Goal: Information Seeking & Learning: Learn about a topic

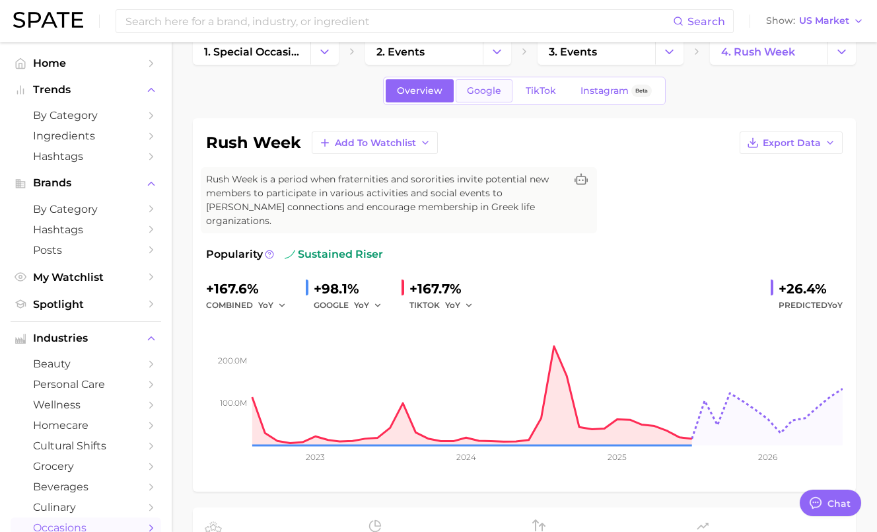
scroll to position [27, 0]
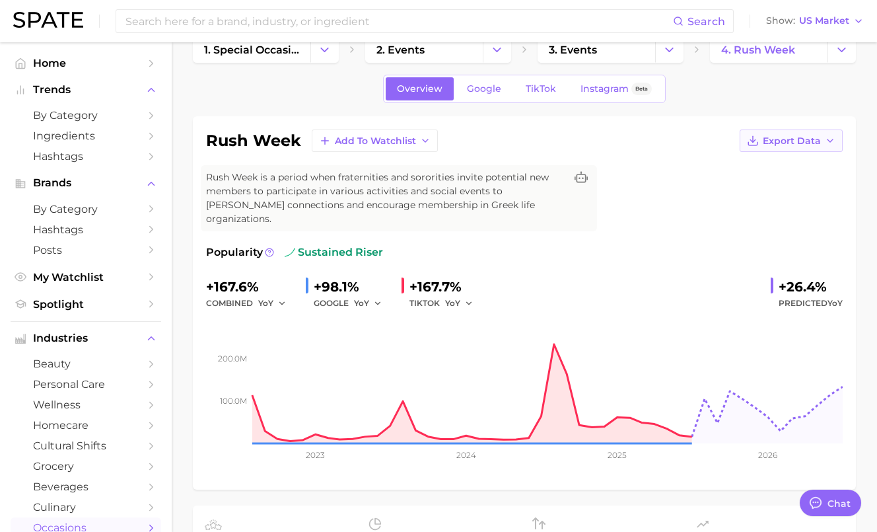
click at [813, 138] on span "Export Data" at bounding box center [792, 140] width 58 height 11
click at [771, 189] on span "Time Series Image" at bounding box center [764, 189] width 88 height 11
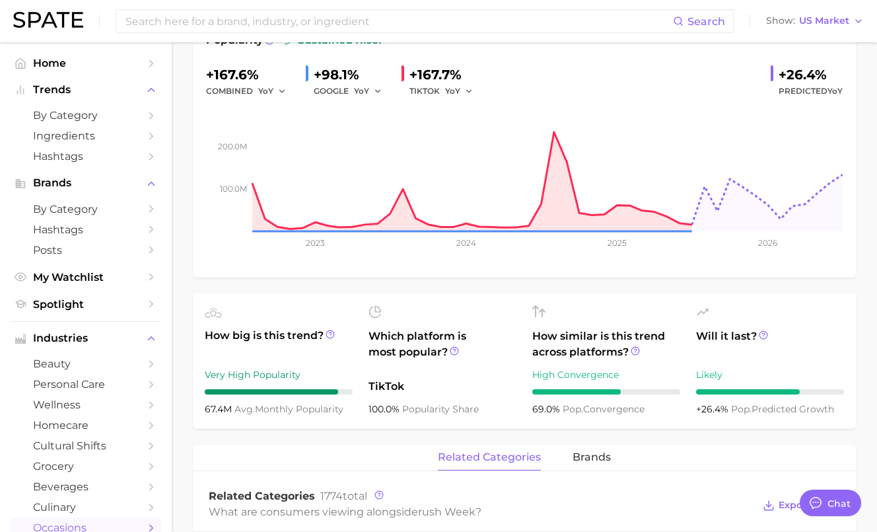
scroll to position [241, 0]
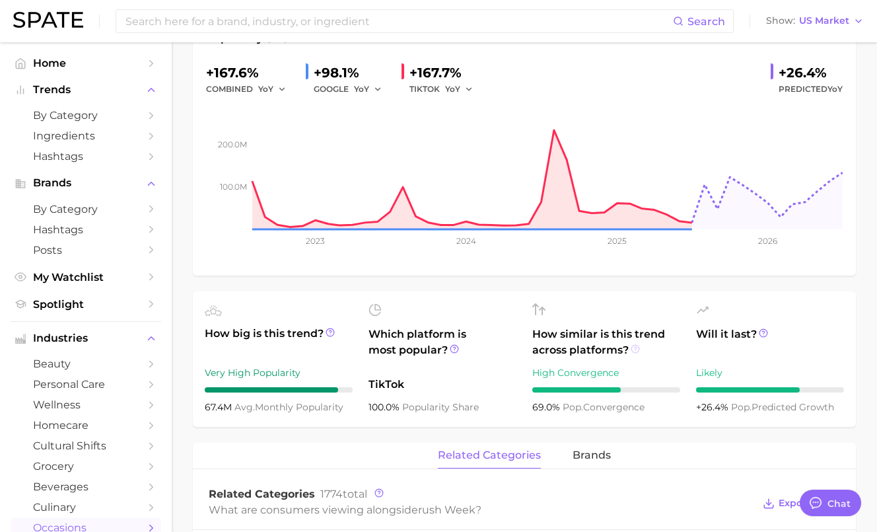
click at [635, 344] on icon at bounding box center [635, 348] width 9 height 9
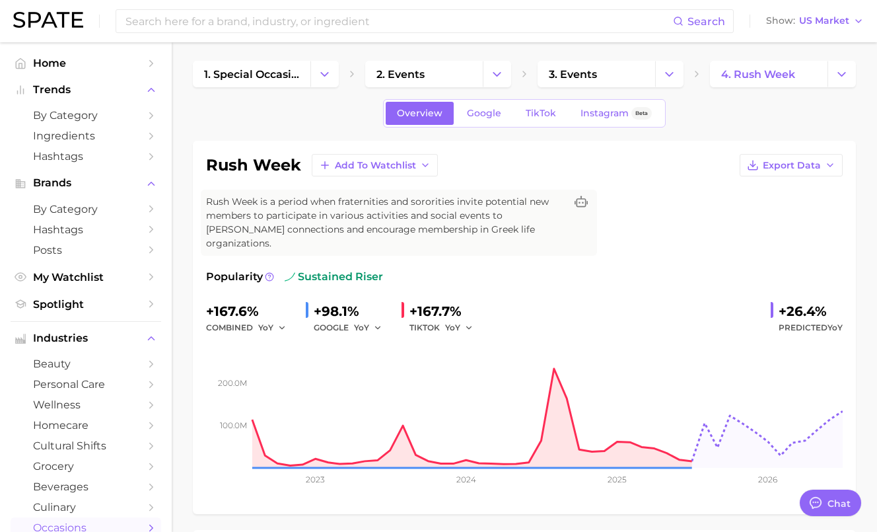
scroll to position [5, 0]
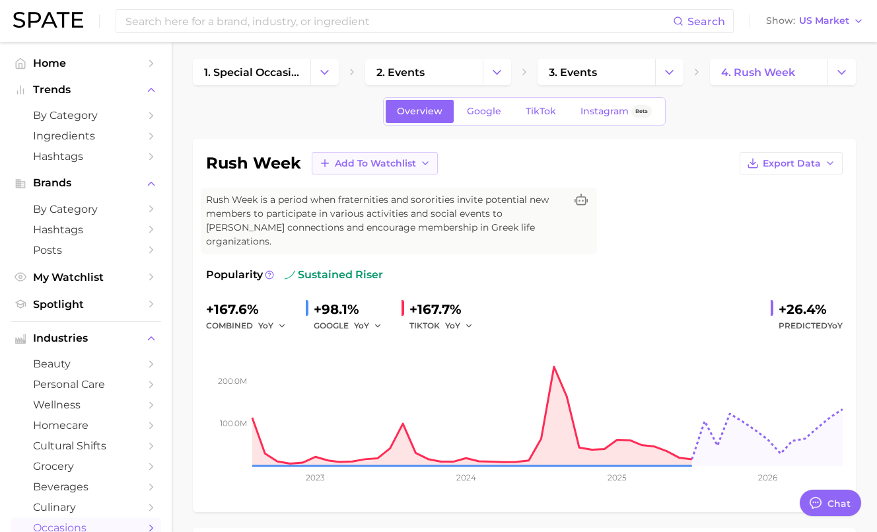
click at [400, 159] on span "Add to Watchlist" at bounding box center [375, 163] width 81 height 11
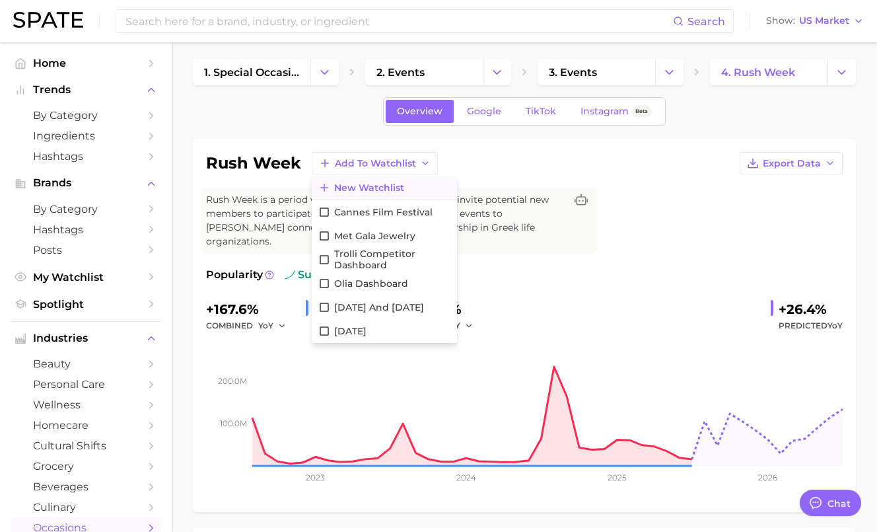
click at [386, 193] on span "New Watchlist" at bounding box center [369, 187] width 70 height 11
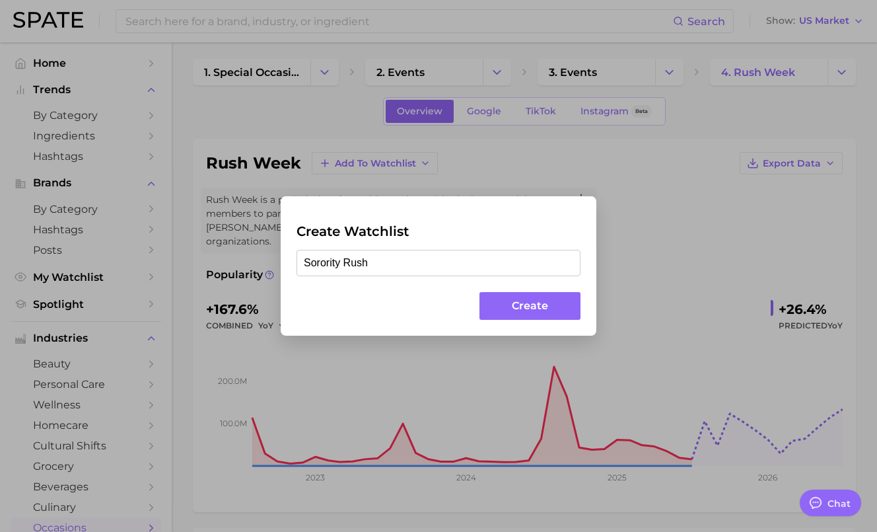
type input "Sorority Rush"
click at [536, 295] on button "Create" at bounding box center [529, 306] width 101 height 28
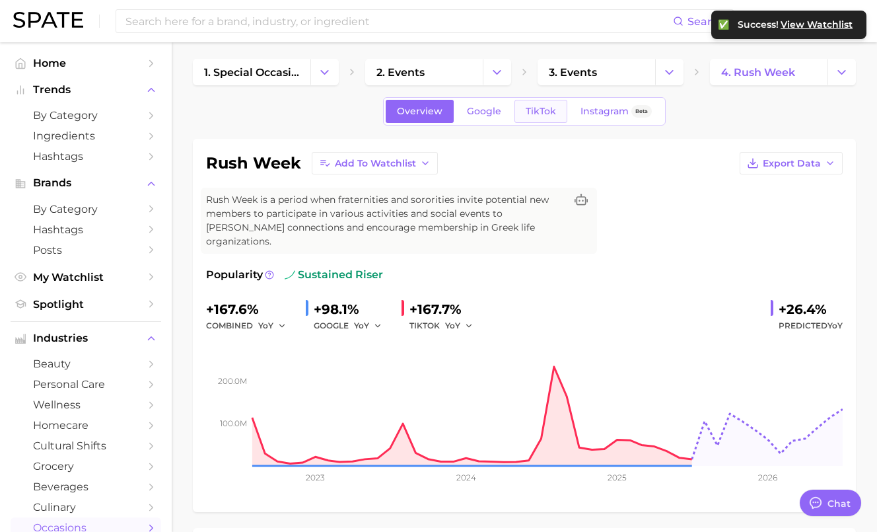
click at [542, 106] on span "TikTok" at bounding box center [541, 111] width 30 height 11
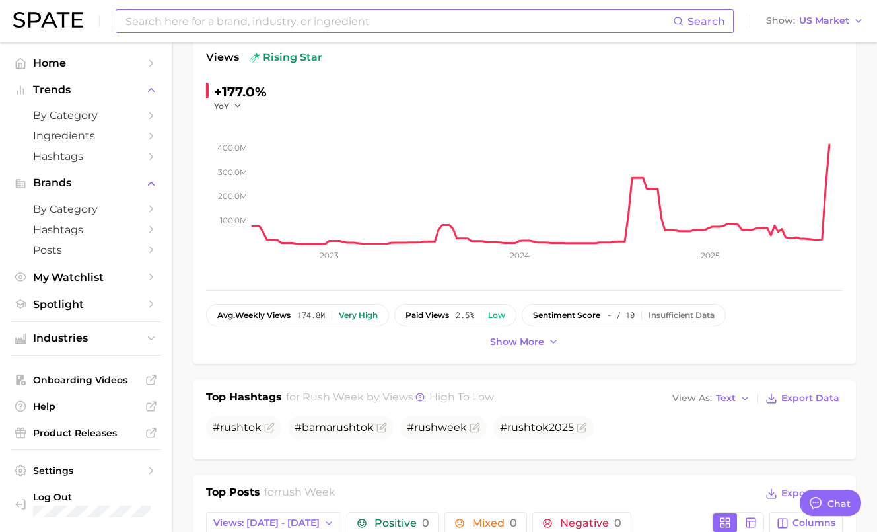
scroll to position [159, 0]
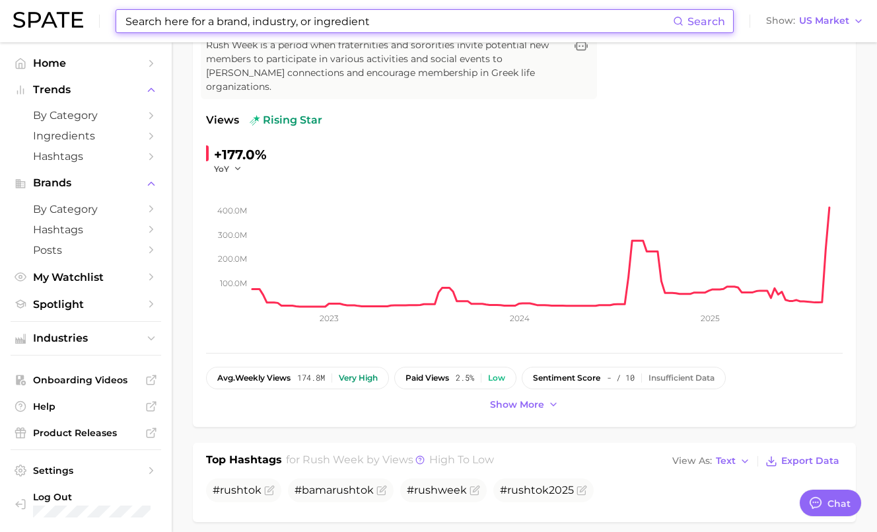
click at [155, 17] on input at bounding box center [398, 21] width 549 height 22
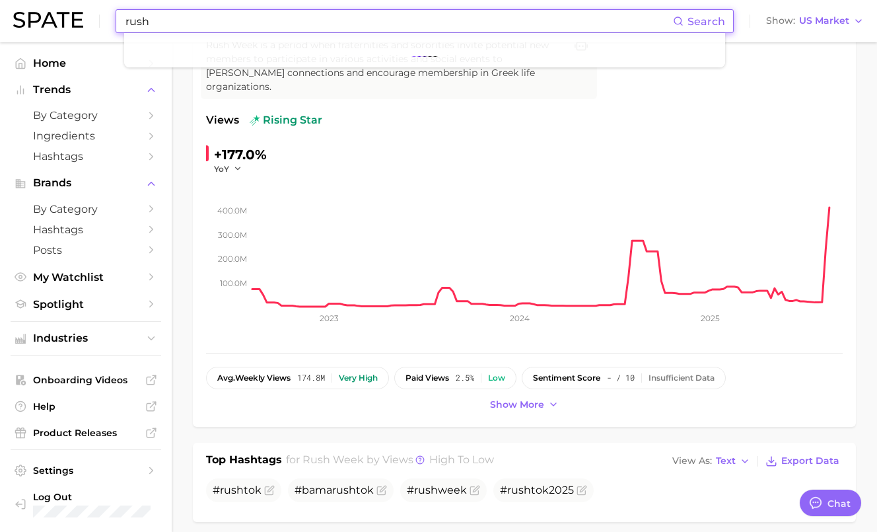
type input "rush"
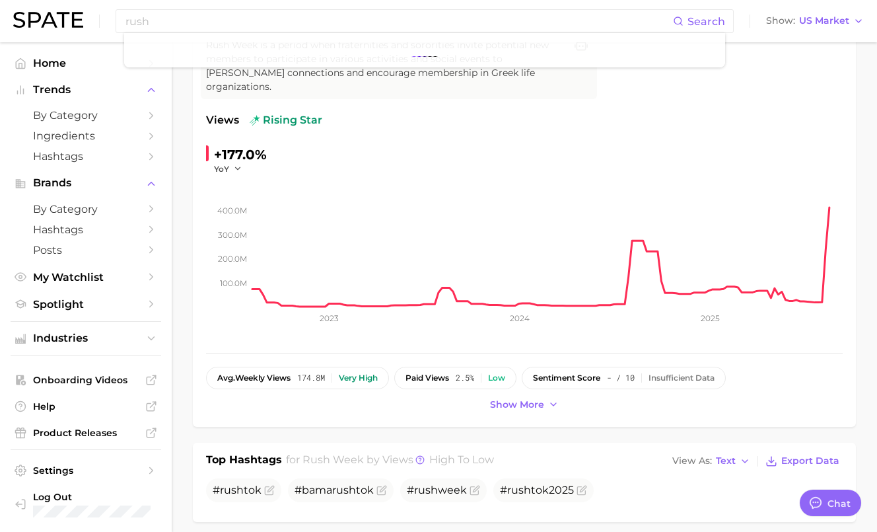
click at [83, 18] on div "rush Search Show US Market" at bounding box center [438, 21] width 851 height 42
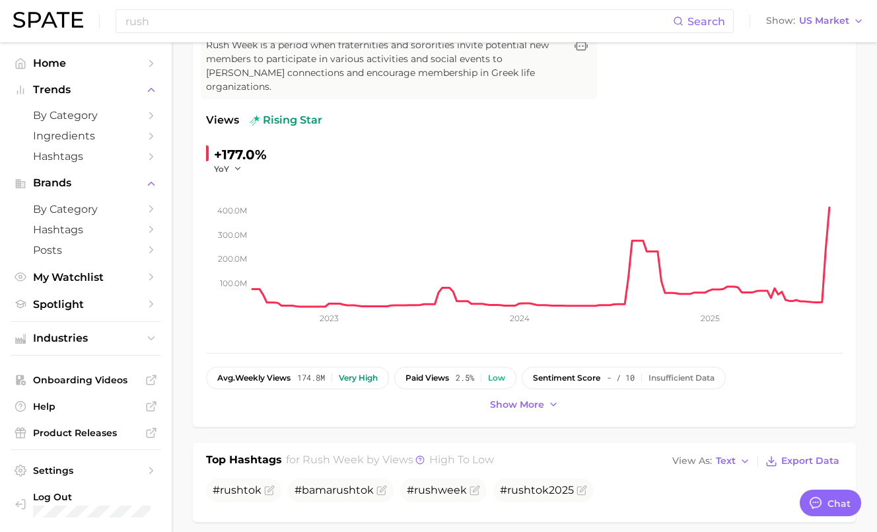
click at [75, 20] on img at bounding box center [48, 20] width 70 height 16
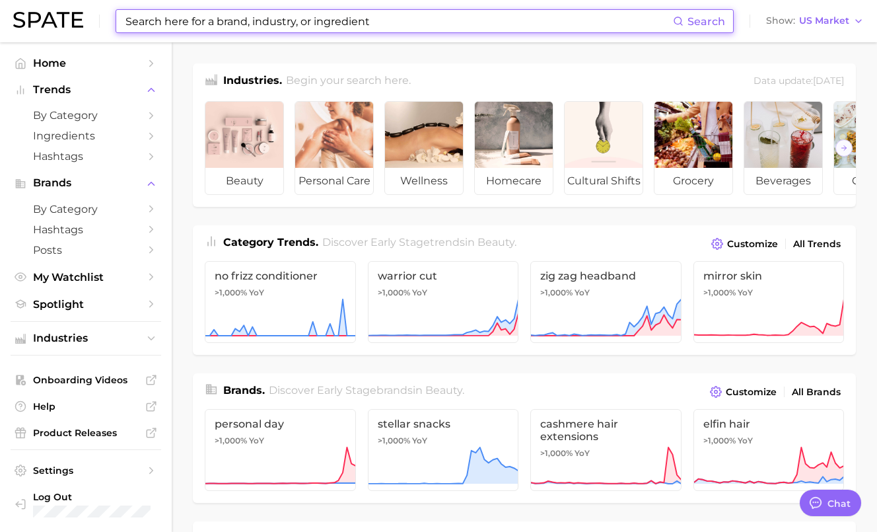
click at [153, 15] on input at bounding box center [398, 21] width 549 height 22
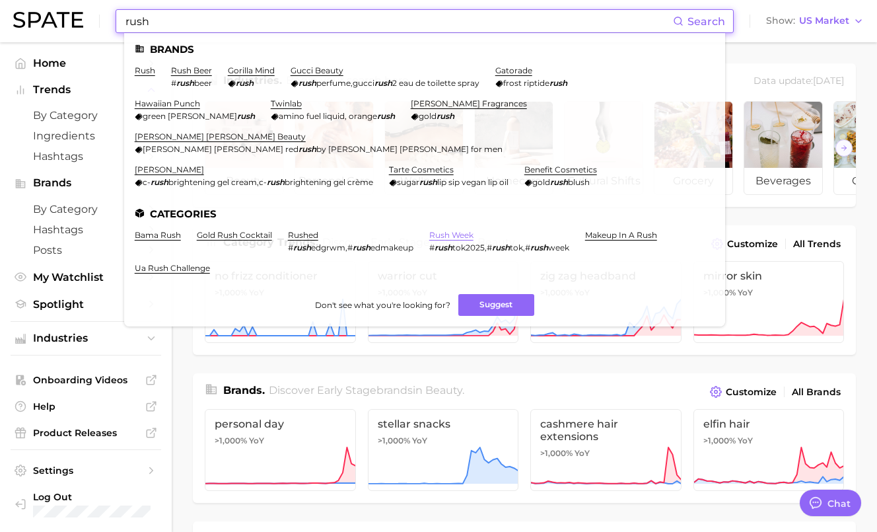
type input "rush"
click at [462, 230] on link "rush week" at bounding box center [451, 235] width 44 height 10
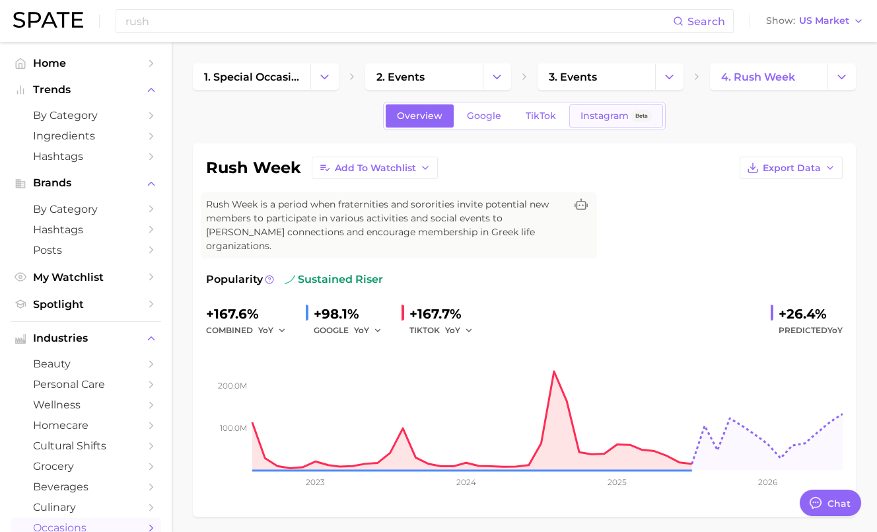
click at [569, 116] on link "Instagram Beta" at bounding box center [616, 115] width 94 height 23
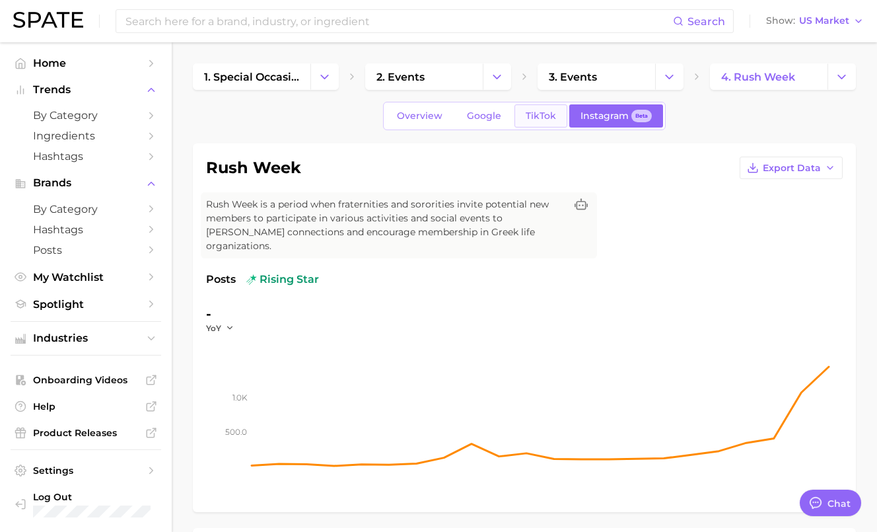
click at [522, 120] on link "TikTok" at bounding box center [540, 115] width 53 height 23
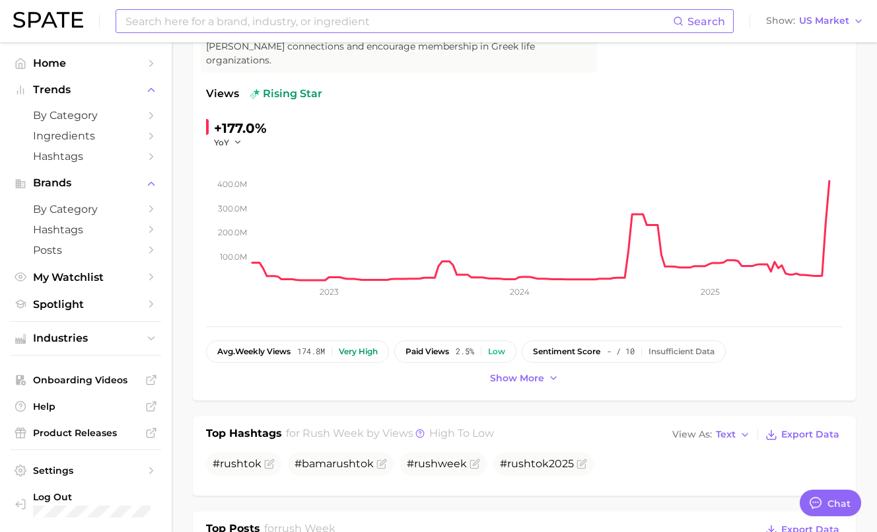
scroll to position [183, 0]
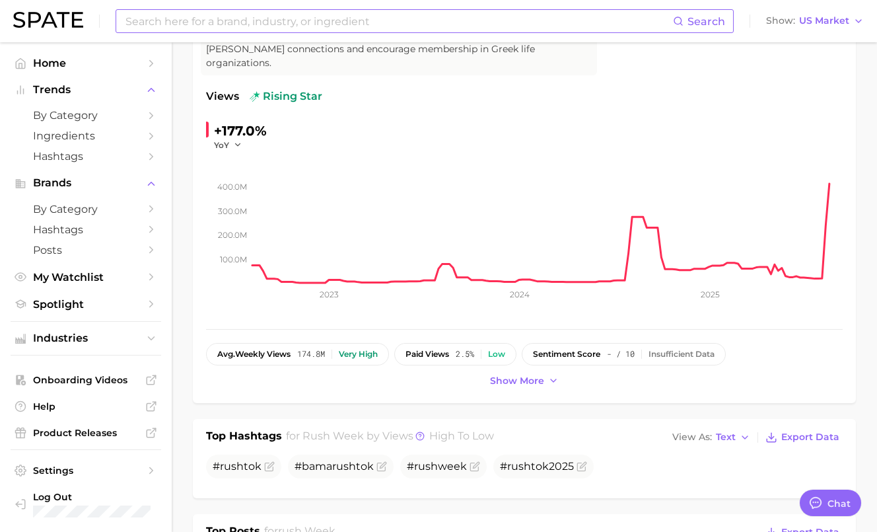
click at [139, 15] on input at bounding box center [398, 21] width 549 height 22
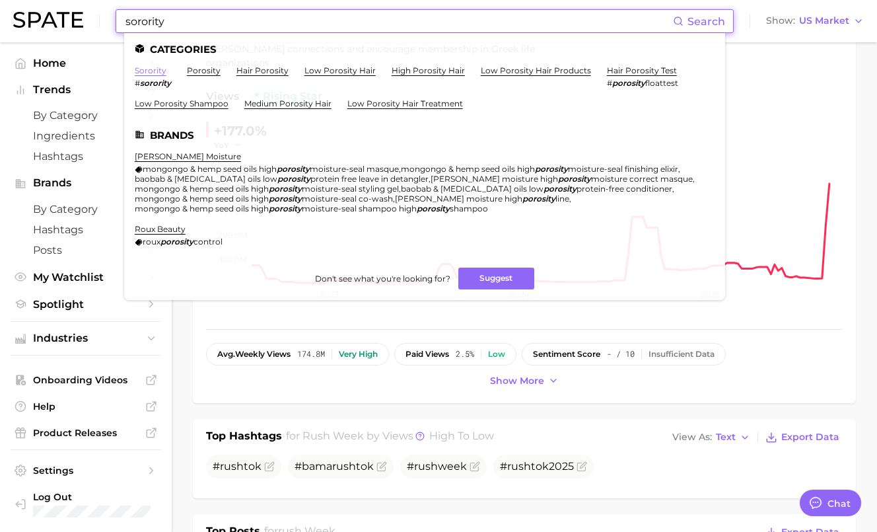
click at [149, 67] on link "sorority" at bounding box center [151, 70] width 32 height 10
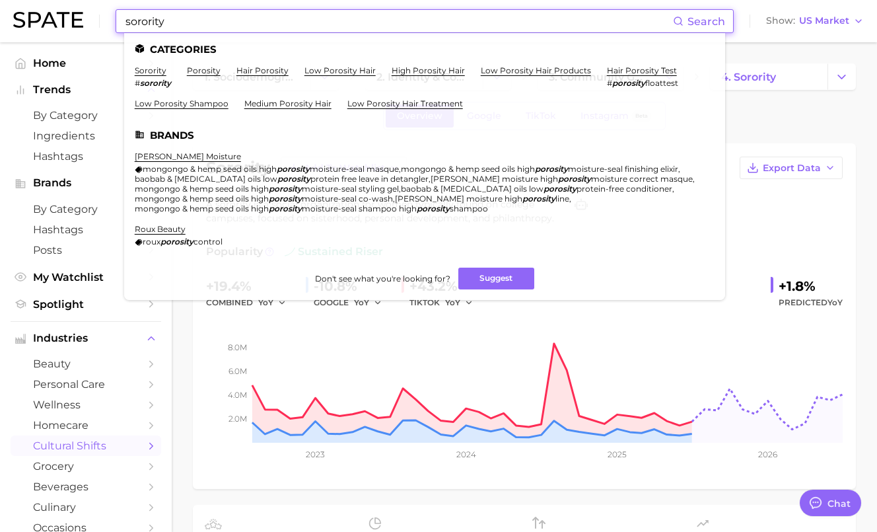
click at [283, 26] on input "sorority" at bounding box center [398, 21] width 549 height 22
drag, startPoint x: 283, startPoint y: 26, endPoint x: 115, endPoint y: 23, distance: 167.8
click at [116, 23] on div "sorority Search Categories sorority # sorority porosity hair porosity low poros…" at bounding box center [425, 21] width 618 height 24
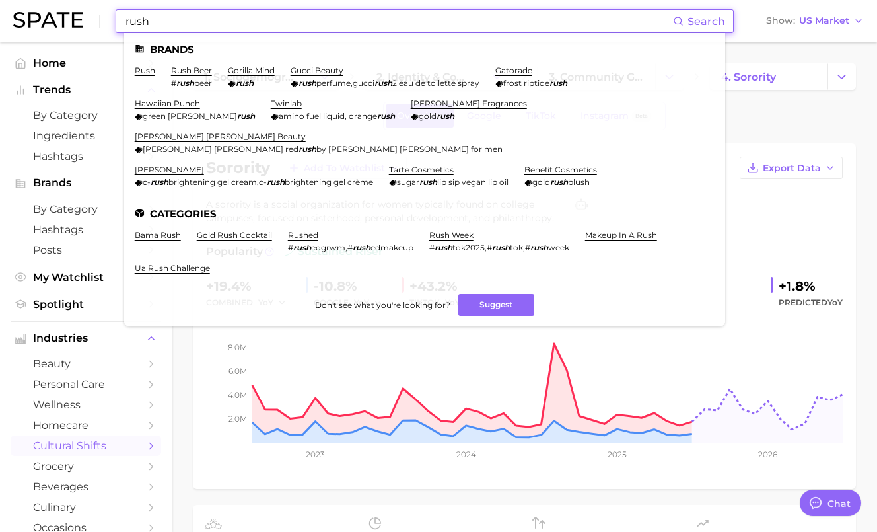
type input "rush"
click at [429, 230] on ul "bama rush gold rush cocktail rushed # rush edgrwm , # rush edmakeup rush week #…" at bounding box center [425, 256] width 580 height 53
click at [460, 230] on link "rush week" at bounding box center [451, 235] width 44 height 10
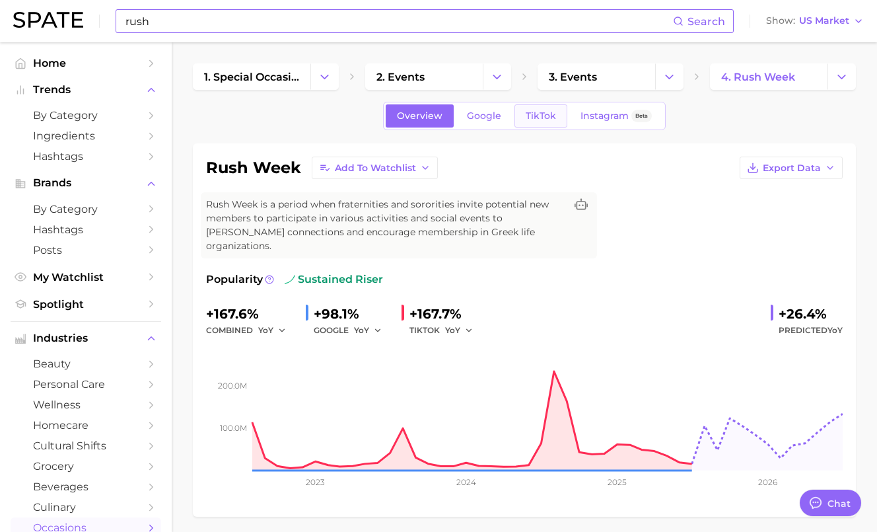
click at [536, 110] on span "TikTok" at bounding box center [541, 115] width 30 height 11
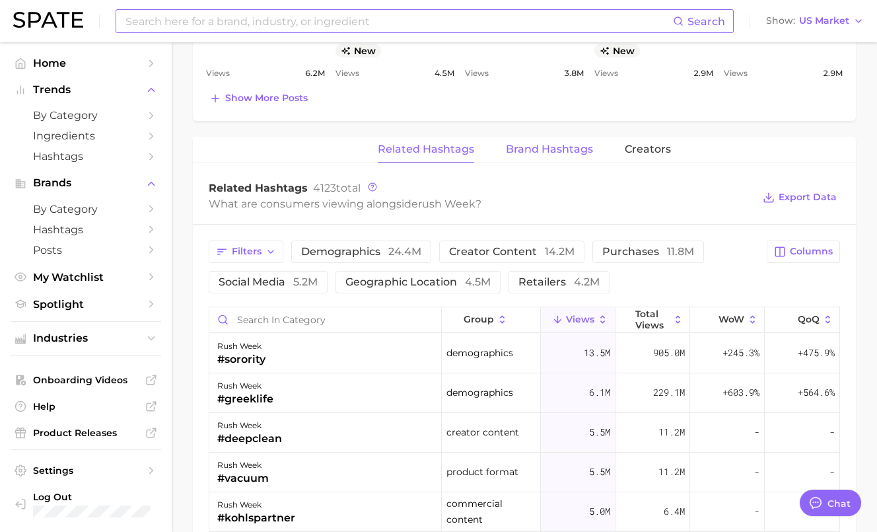
scroll to position [941, 0]
click at [539, 143] on span "Brand Hashtags" at bounding box center [549, 149] width 87 height 12
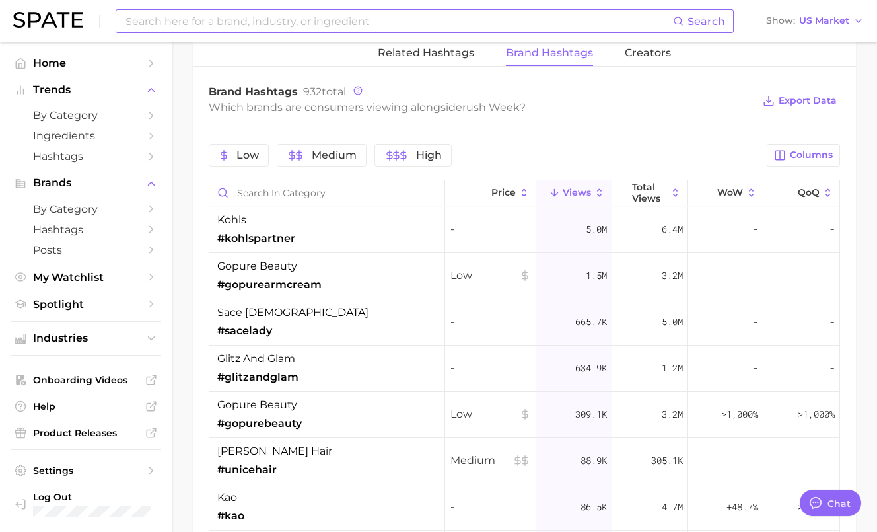
scroll to position [1038, 0]
click at [800, 148] on span "Columns" at bounding box center [811, 153] width 43 height 11
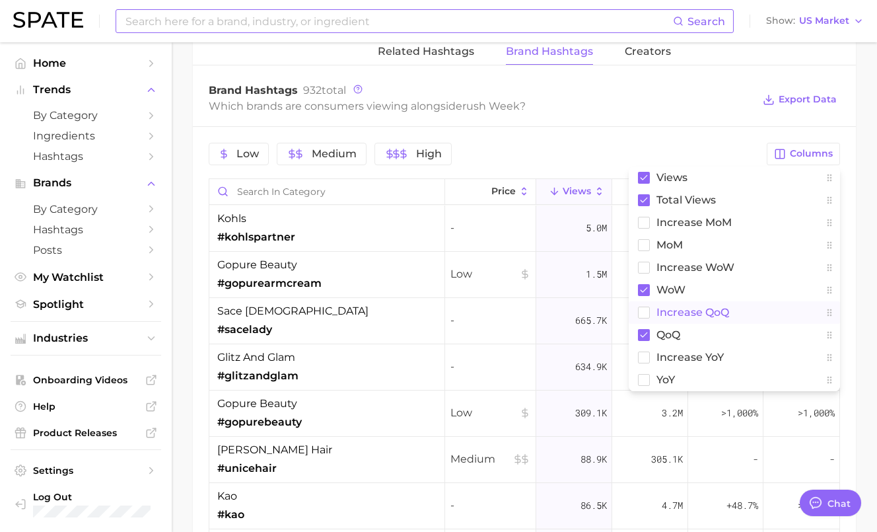
scroll to position [1037, 0]
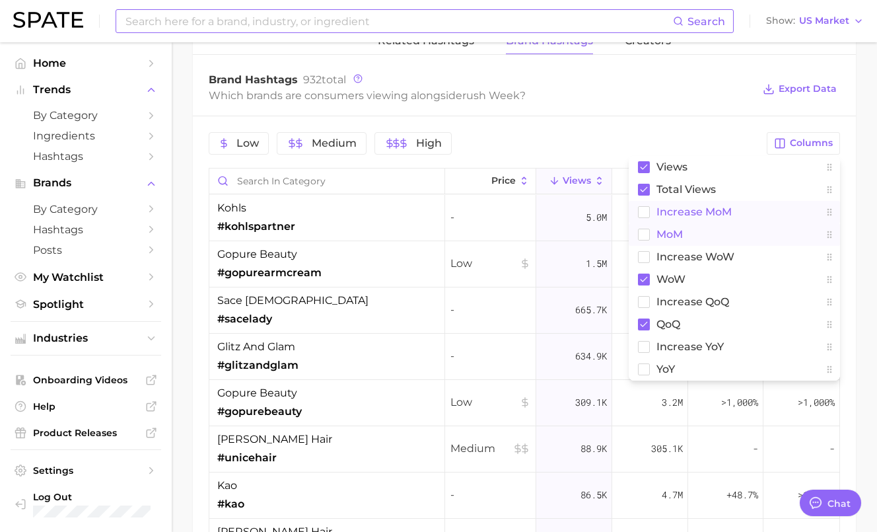
click at [641, 223] on button "MoM" at bounding box center [734, 234] width 211 height 22
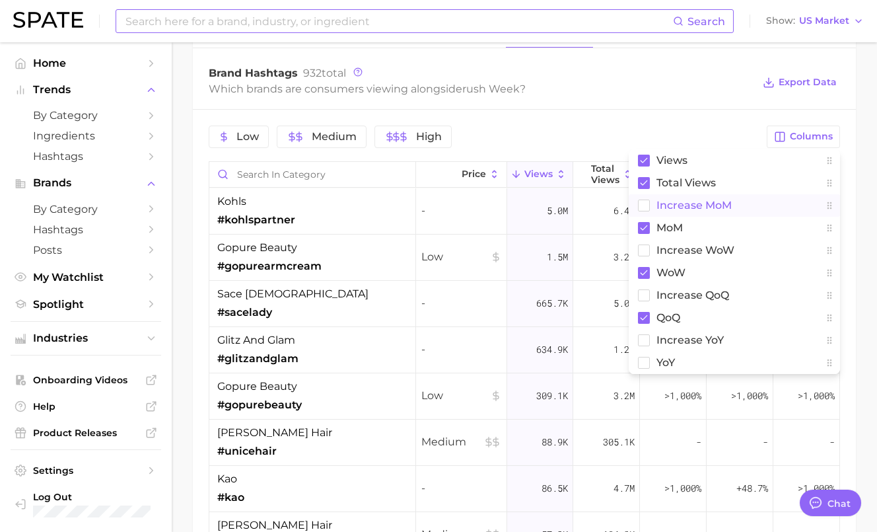
click at [645, 202] on div "Views Total Views increase MoM MoM Increase WoW WoW increase QoQ QoQ increase Y…" at bounding box center [734, 261] width 211 height 225
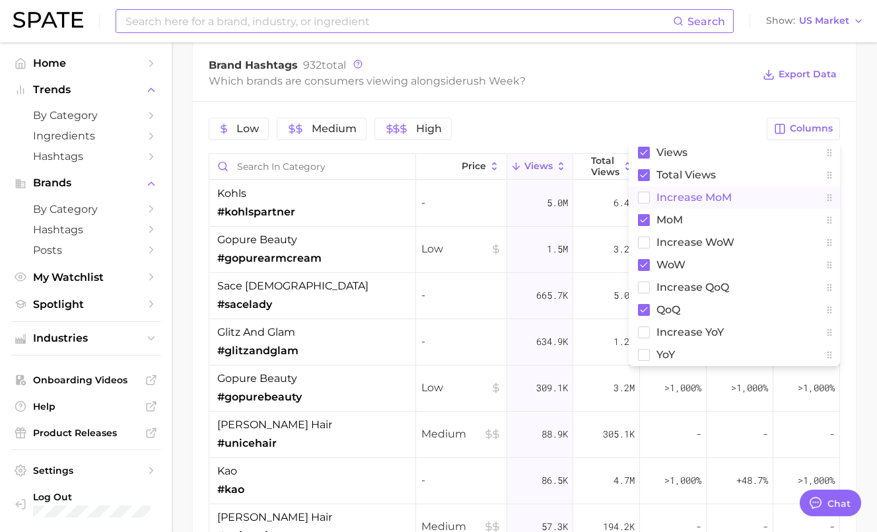
scroll to position [1066, 0]
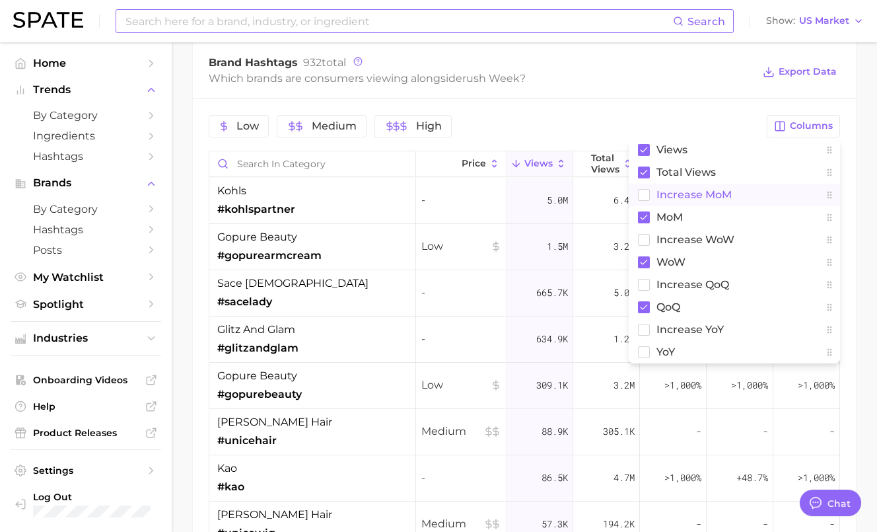
click at [645, 189] on rect at bounding box center [644, 194] width 11 height 11
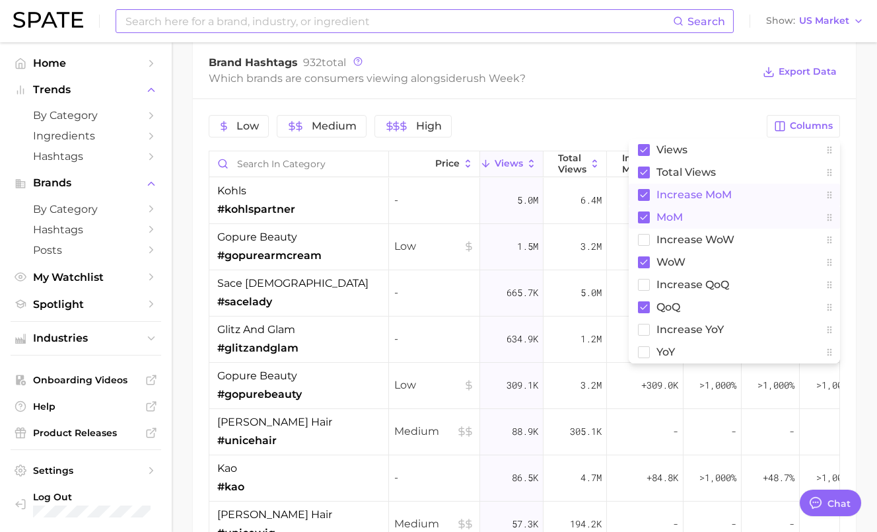
click at [640, 211] on rect at bounding box center [644, 217] width 12 height 12
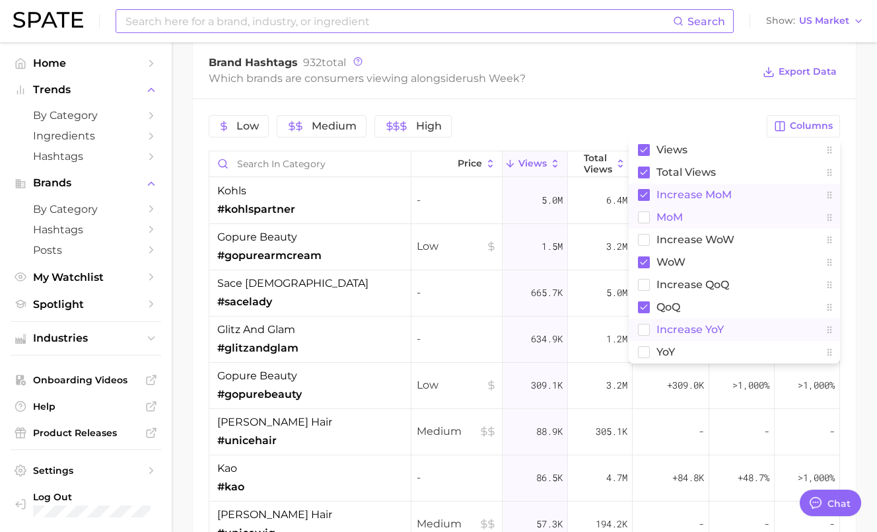
drag, startPoint x: 646, startPoint y: 312, endPoint x: 644, endPoint y: 322, distance: 10.1
click at [646, 324] on rect at bounding box center [644, 329] width 11 height 11
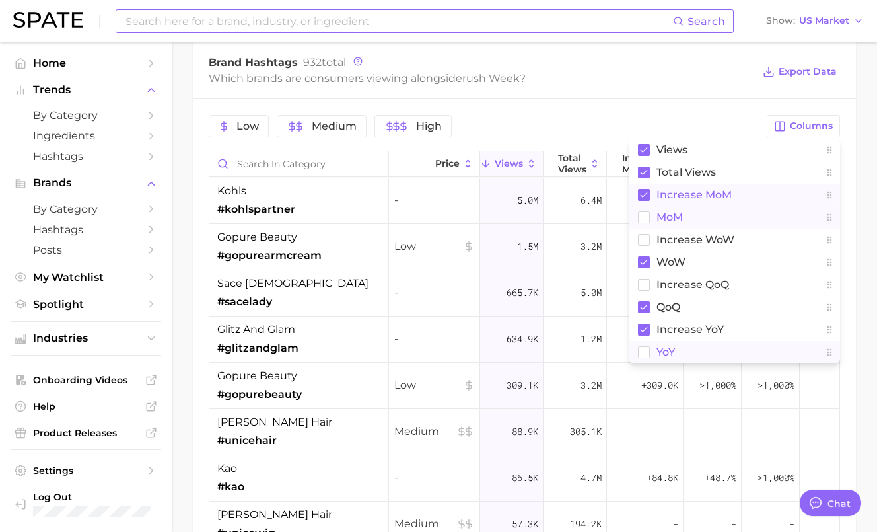
click at [642, 346] on rect at bounding box center [644, 351] width 11 height 11
click at [641, 301] on rect at bounding box center [644, 307] width 12 height 12
click at [654, 115] on div "Low Medium High" at bounding box center [484, 126] width 550 height 22
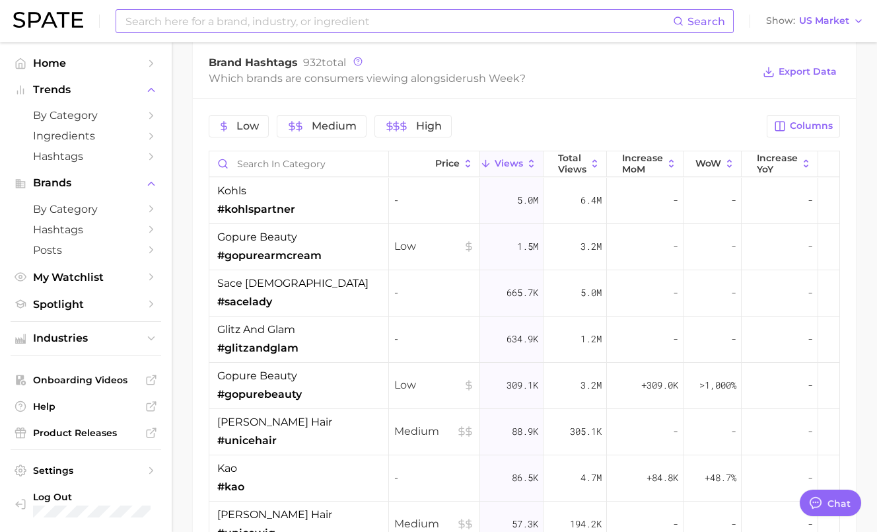
scroll to position [1065, 0]
click at [819, 121] on span "Columns" at bounding box center [811, 126] width 43 height 11
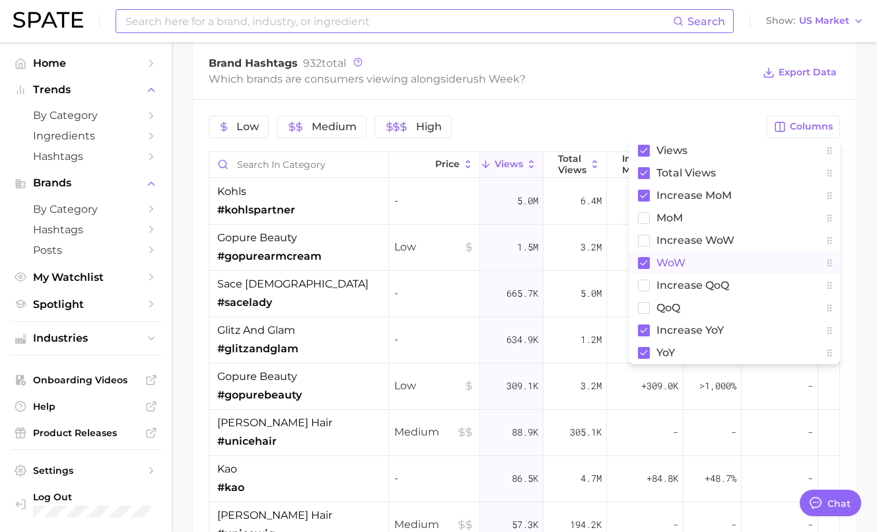
click at [641, 257] on rect at bounding box center [644, 263] width 12 height 12
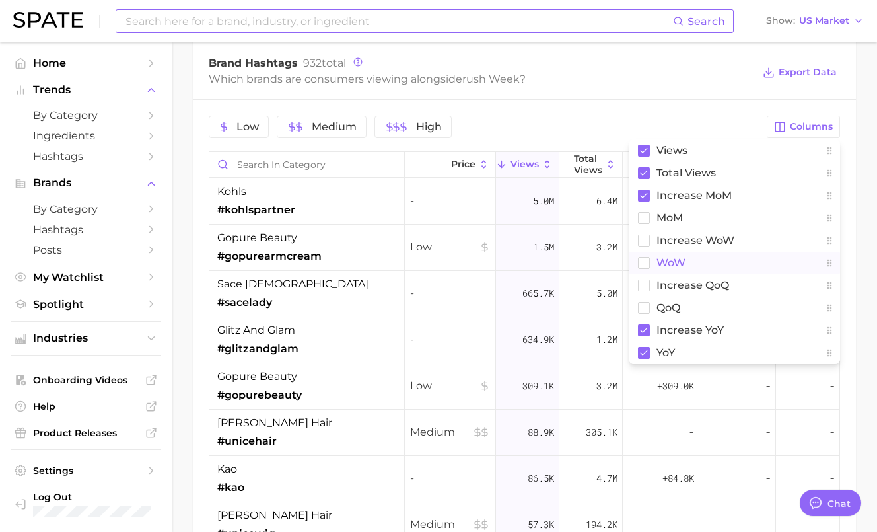
click at [709, 116] on div "Low Medium High" at bounding box center [484, 127] width 550 height 22
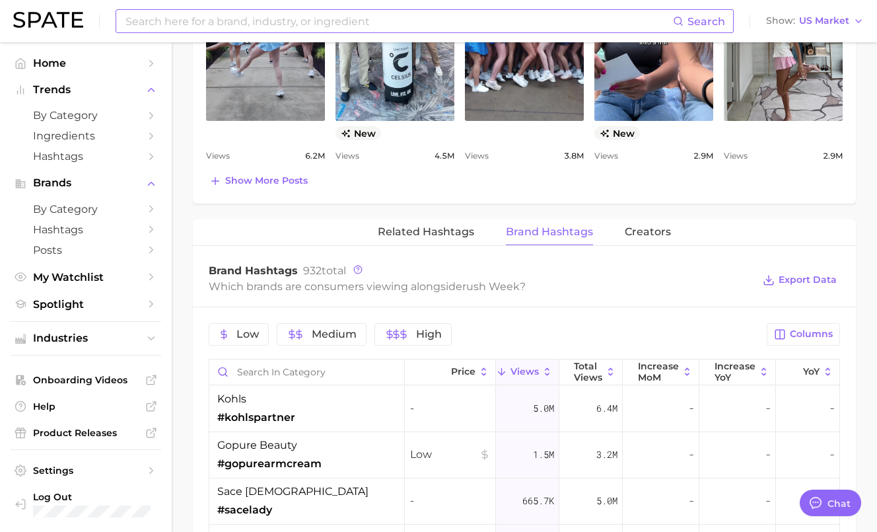
scroll to position [759, 0]
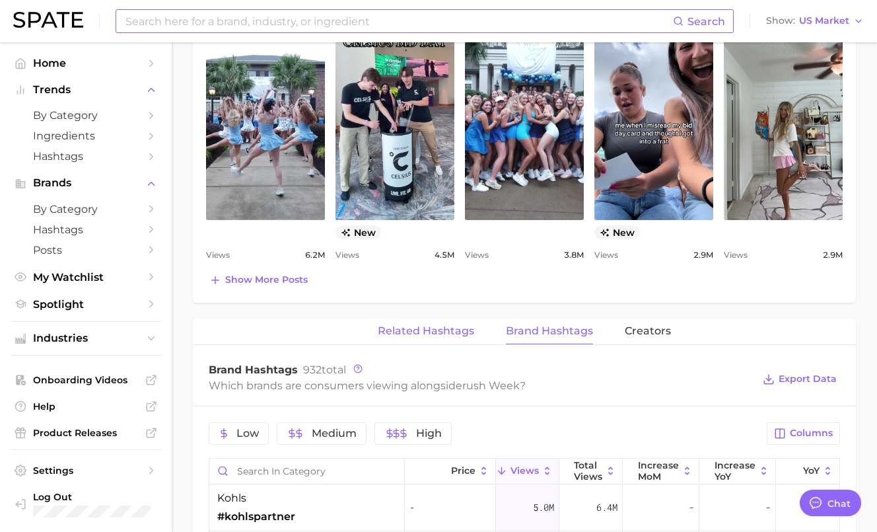
click at [440, 325] on span "Related Hashtags" at bounding box center [426, 331] width 96 height 12
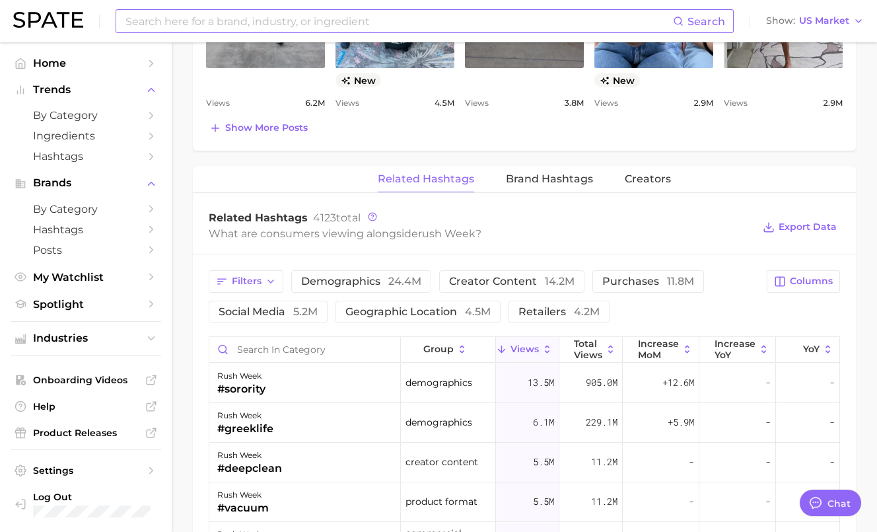
scroll to position [969, 0]
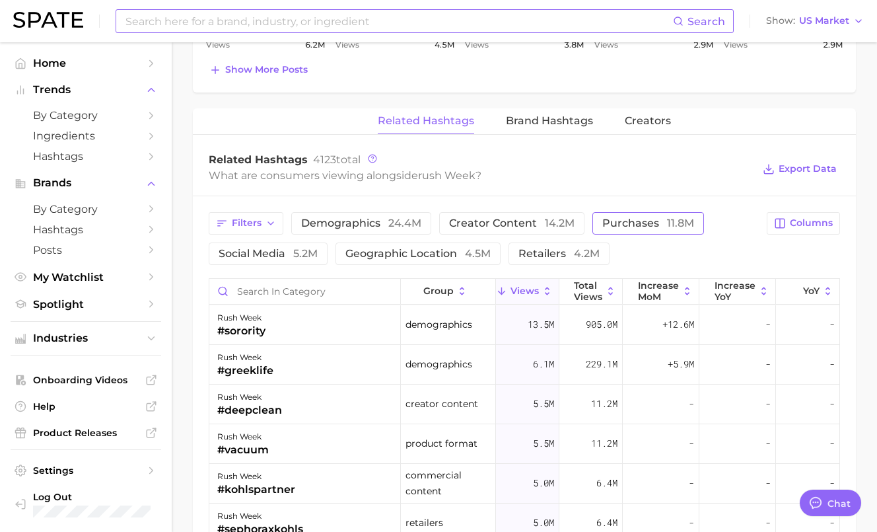
click at [611, 218] on span "purchases 11.8m" at bounding box center [648, 223] width 92 height 11
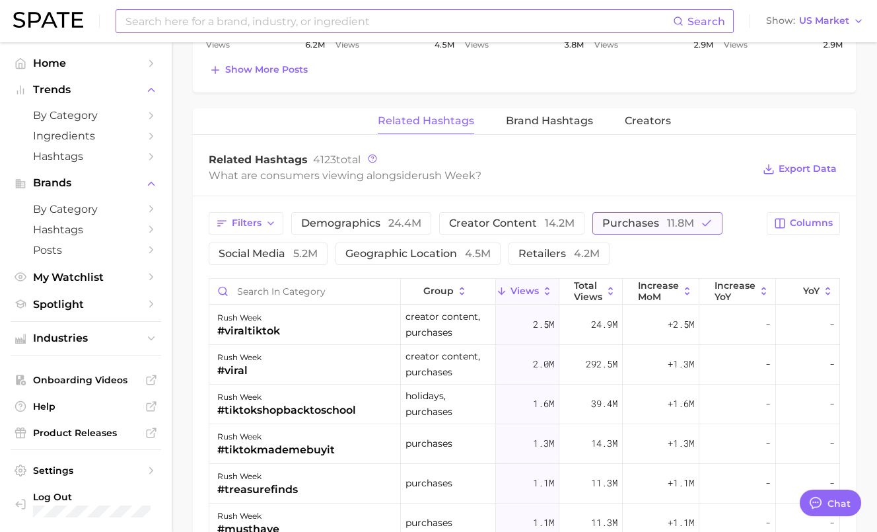
click at [611, 218] on span "purchases 11.8m" at bounding box center [648, 223] width 92 height 11
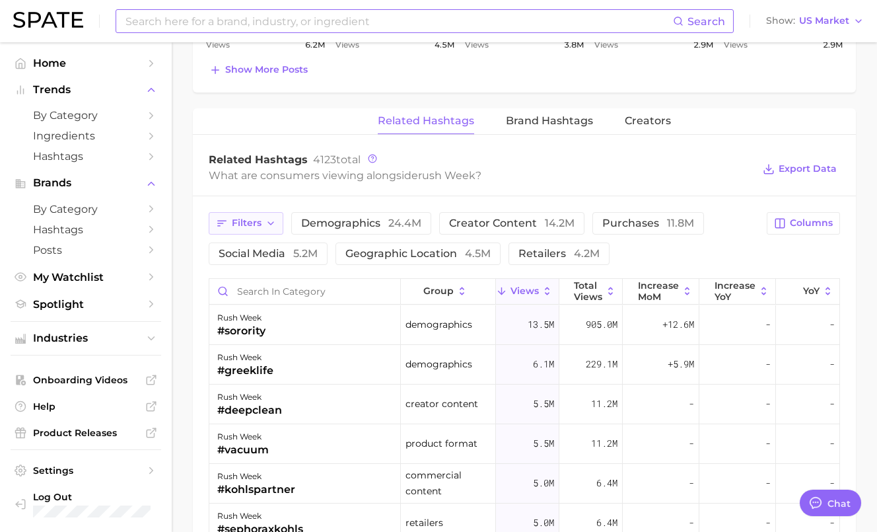
click at [250, 217] on span "Filters" at bounding box center [247, 222] width 30 height 11
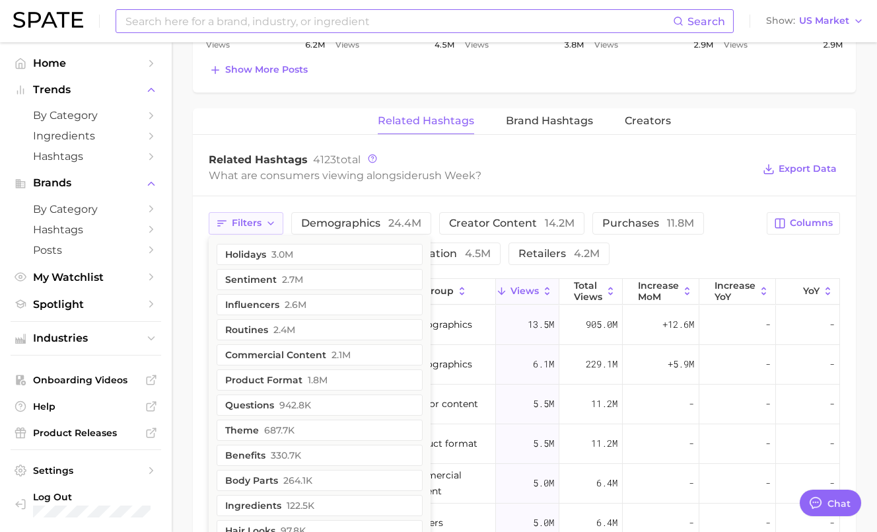
click at [250, 217] on span "Filters" at bounding box center [247, 222] width 30 height 11
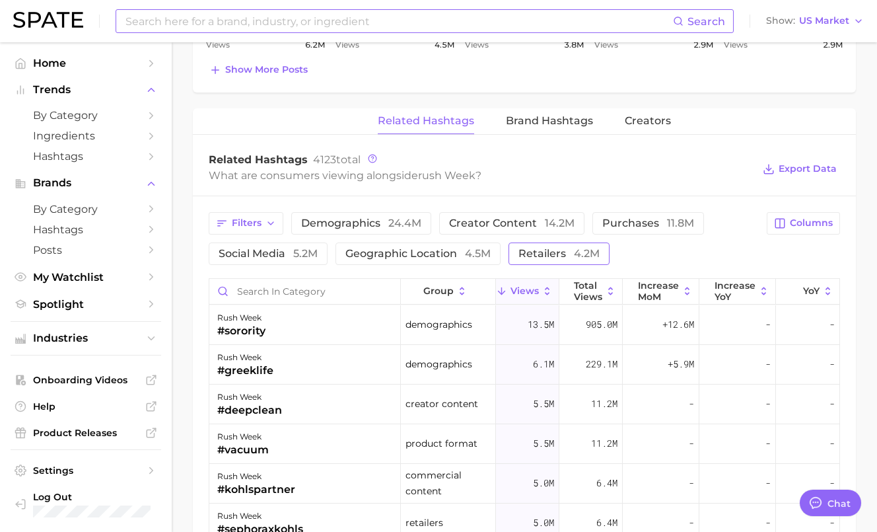
click at [563, 248] on span "retailers 4.2m" at bounding box center [558, 253] width 81 height 11
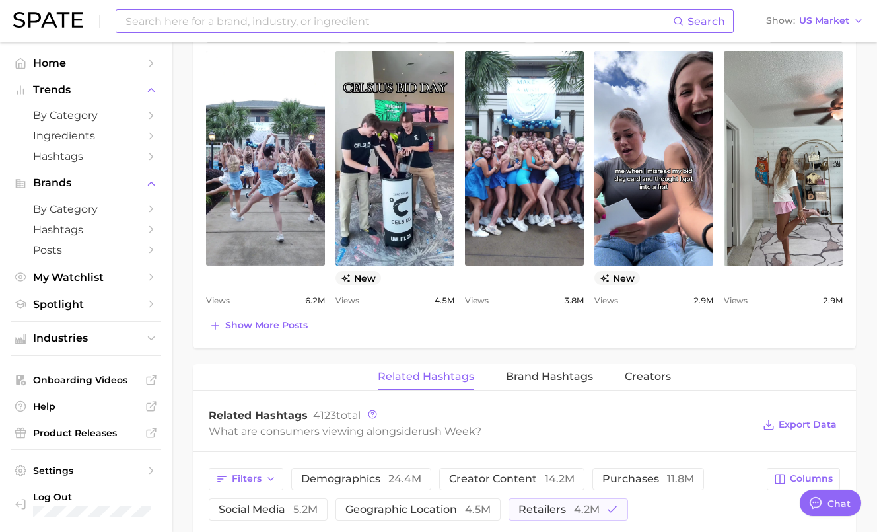
scroll to position [720, 0]
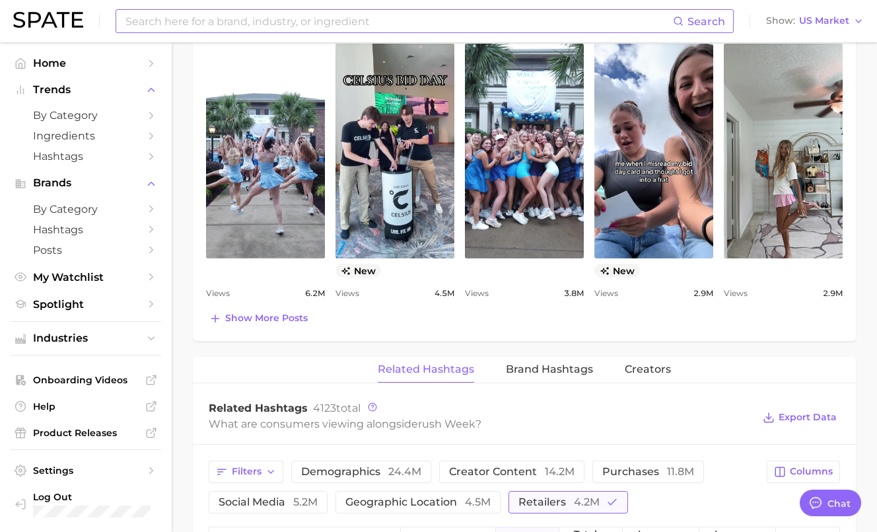
click at [542, 497] on span "retailers 4.2m" at bounding box center [558, 502] width 81 height 11
click at [297, 495] on span "5.2m" at bounding box center [305, 501] width 24 height 13
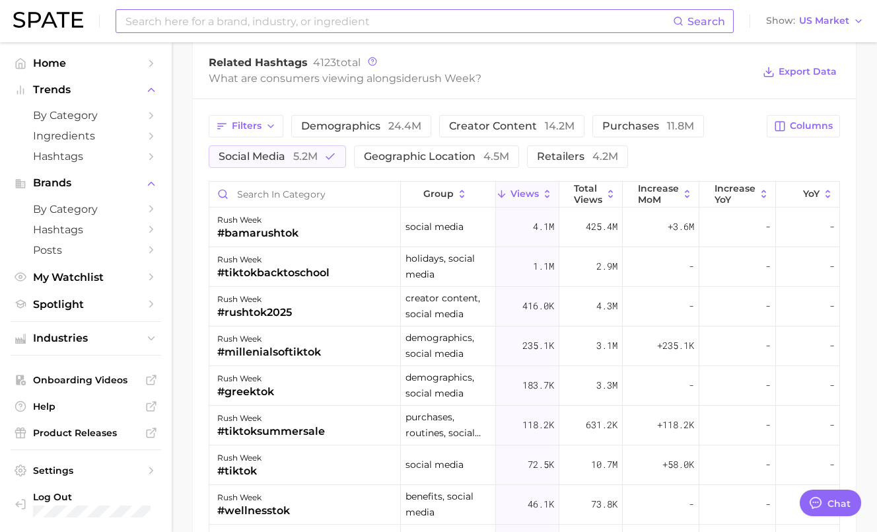
scroll to position [1066, 0]
click at [292, 151] on span "social media 5.2m" at bounding box center [268, 156] width 99 height 11
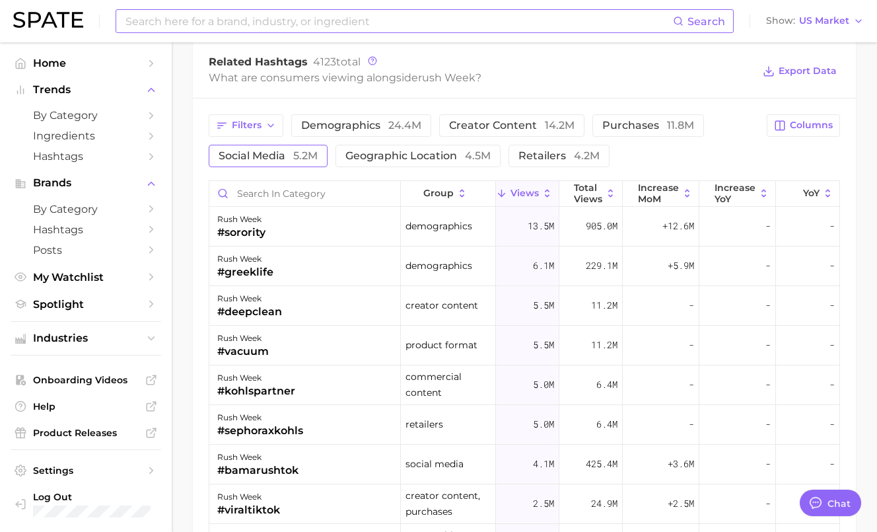
scroll to position [0, 0]
click at [269, 123] on div "Filters demographics 24.4m creator content 14.2m purchases 11.8m social media 5…" at bounding box center [484, 140] width 550 height 53
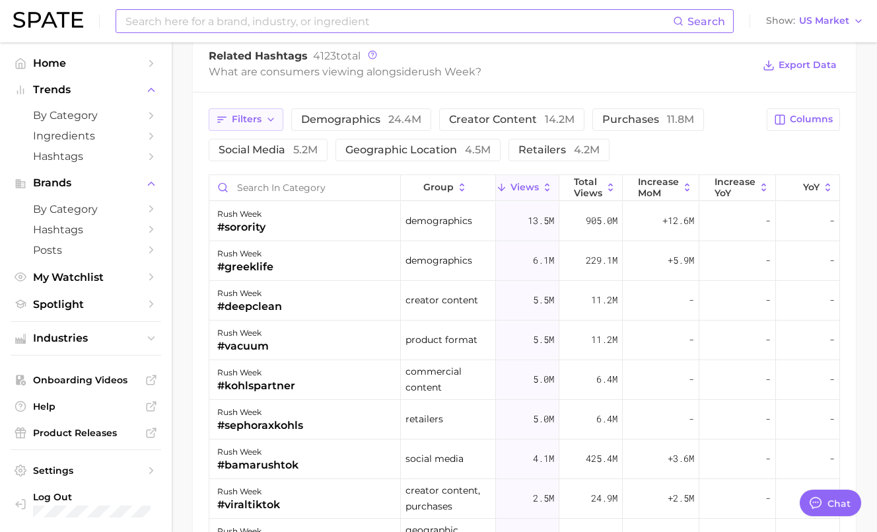
click at [255, 114] on span "Filters" at bounding box center [247, 119] width 30 height 11
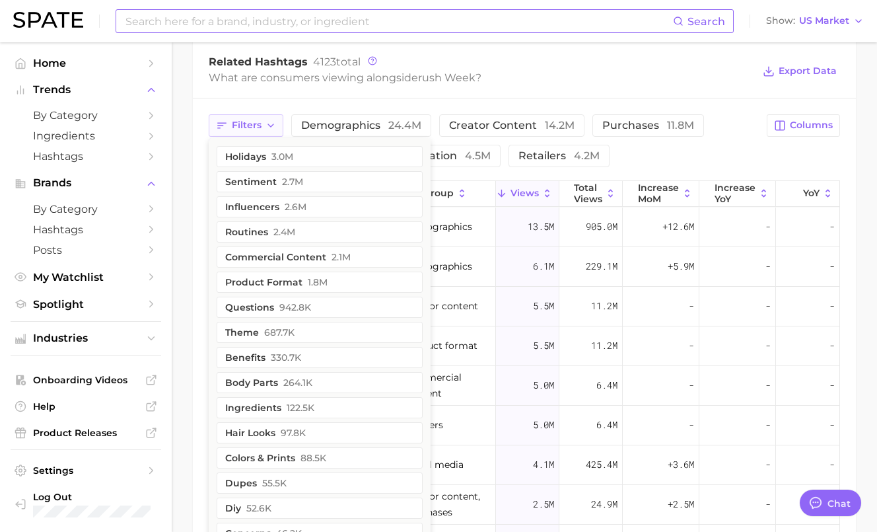
scroll to position [1060, 0]
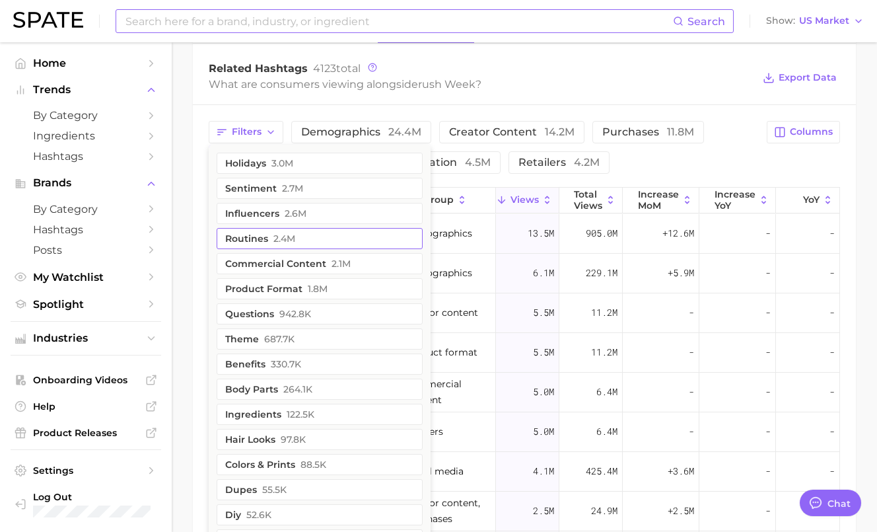
click at [293, 233] on span "2.4m" at bounding box center [284, 238] width 22 height 11
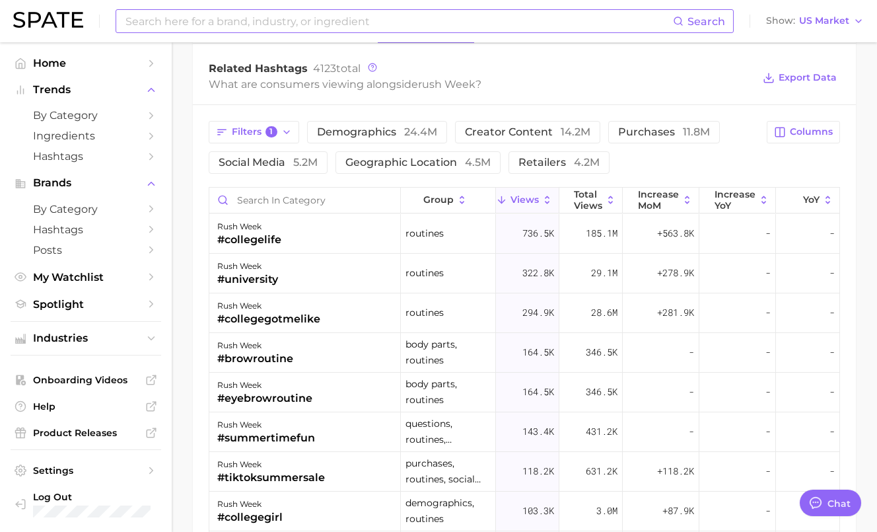
click at [207, 238] on div "Filters 1 demographics 24.4m creator content 14.2m purchases 11.8m social media…" at bounding box center [524, 419] width 663 height 629
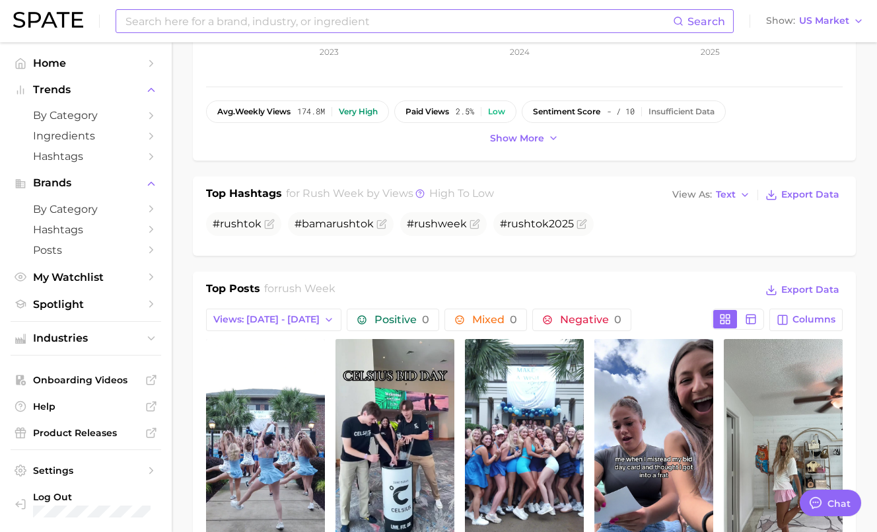
scroll to position [426, 0]
click at [244, 217] on span "# rush tok" at bounding box center [237, 223] width 49 height 13
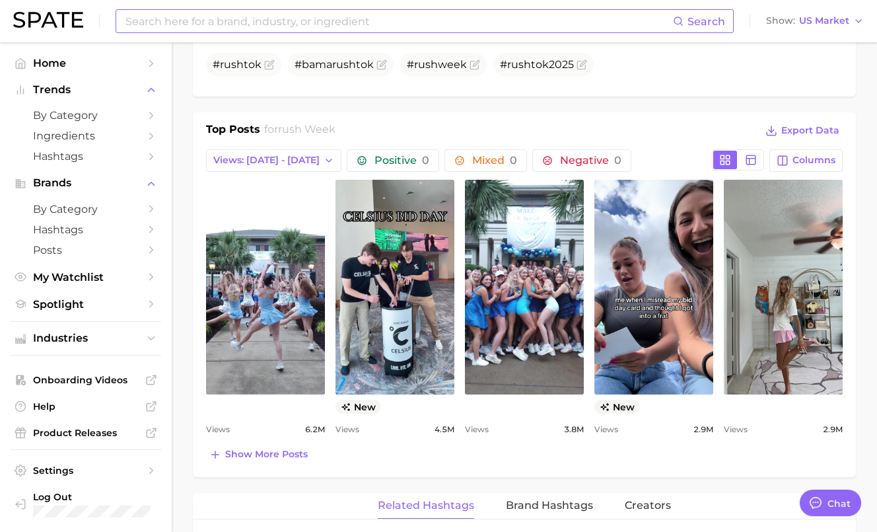
scroll to position [592, 0]
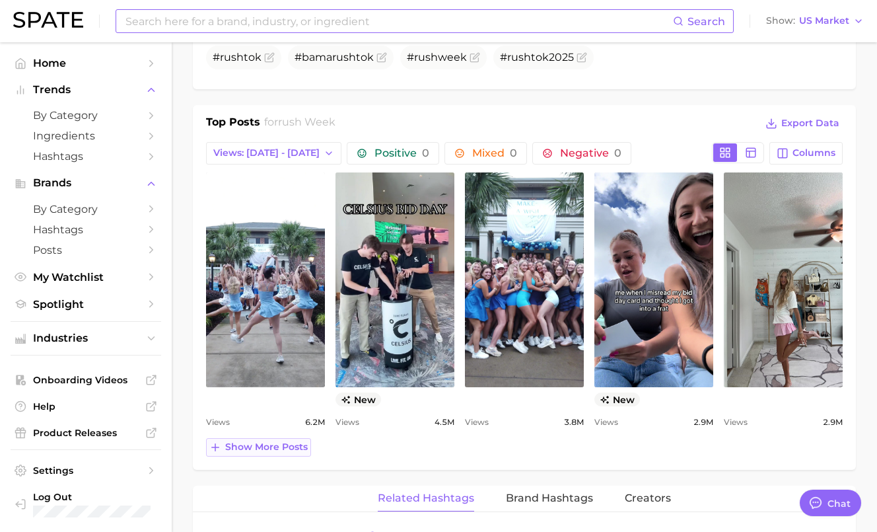
click at [287, 441] on span "Show more posts" at bounding box center [266, 446] width 83 height 11
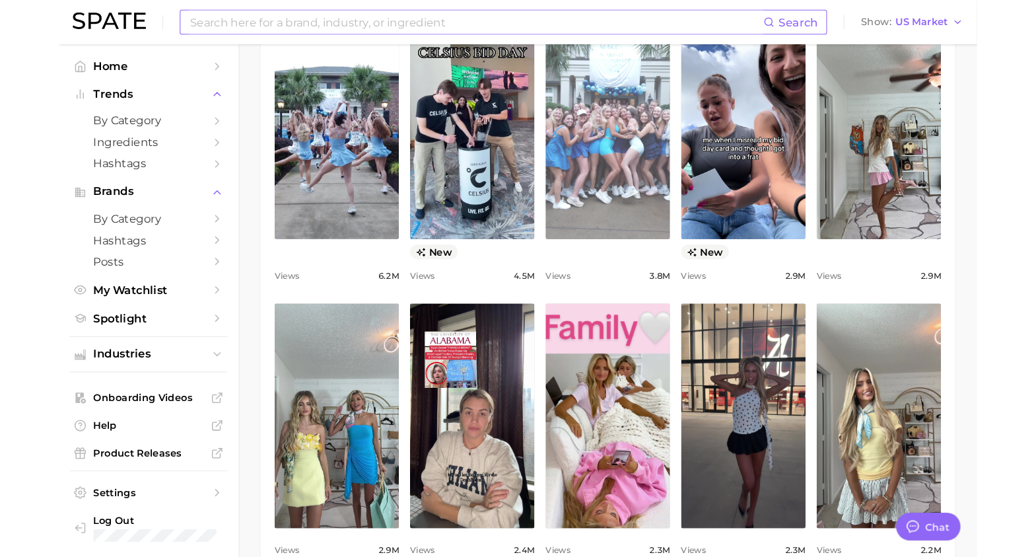
scroll to position [740, 0]
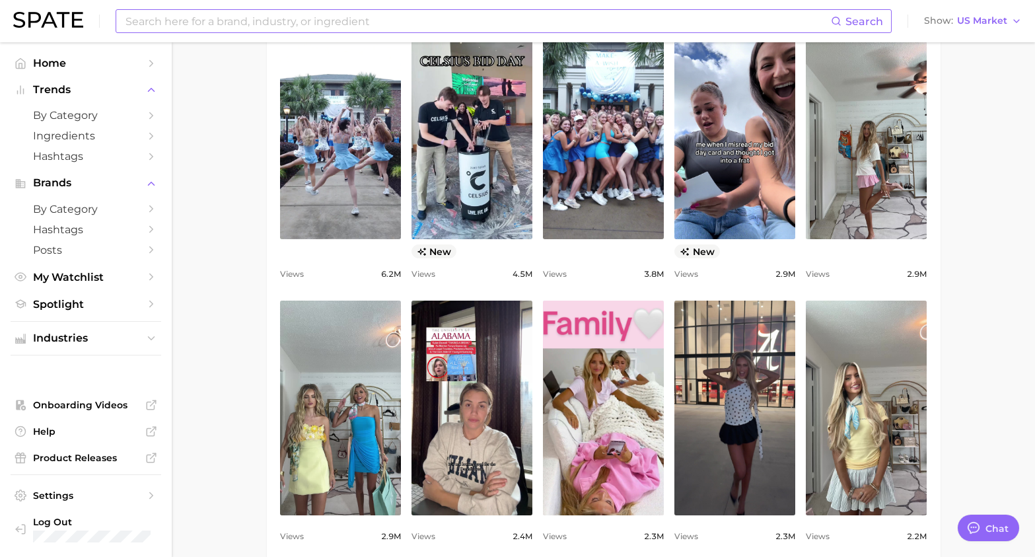
type textarea "x"
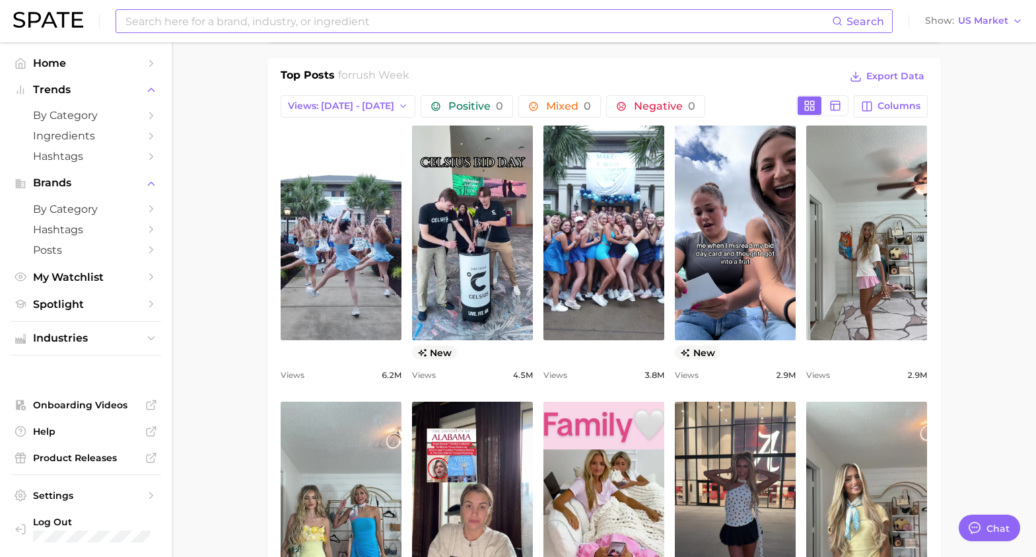
scroll to position [642, 0]
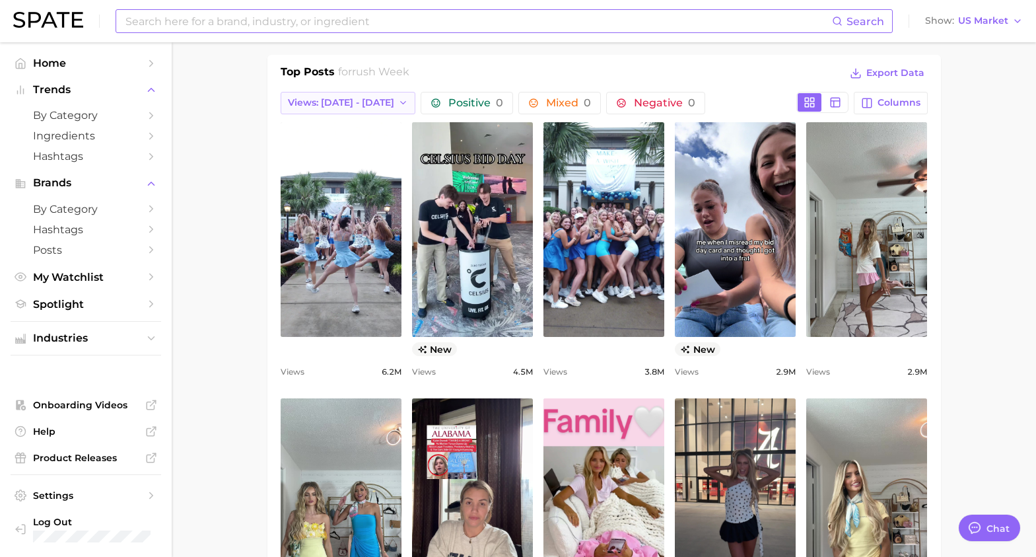
click at [378, 92] on button "Views: [DATE] - [DATE]" at bounding box center [348, 103] width 135 height 22
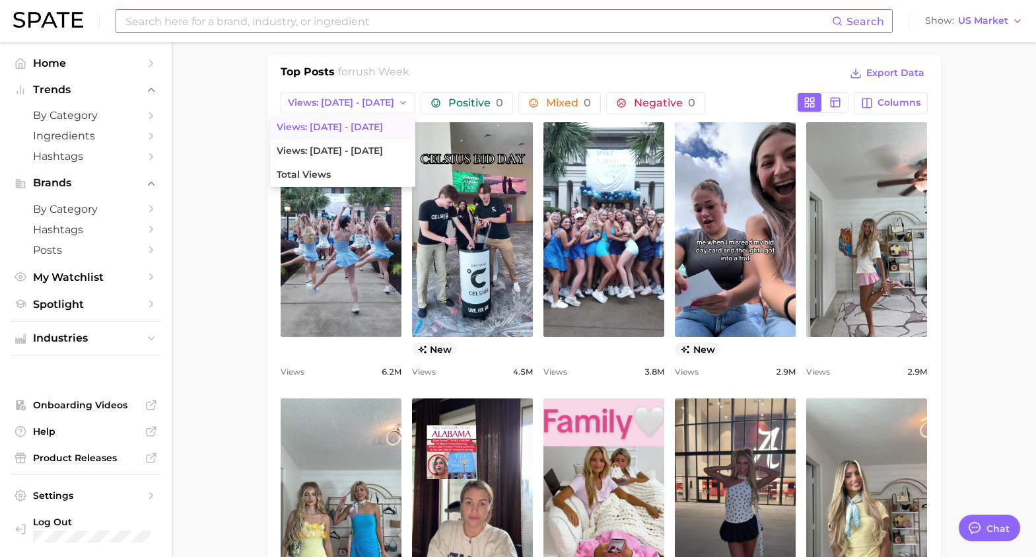
click at [213, 166] on main "1. special occasions 2. events 3. events 4. rush week Overview Google TikTok In…" at bounding box center [604, 453] width 864 height 2106
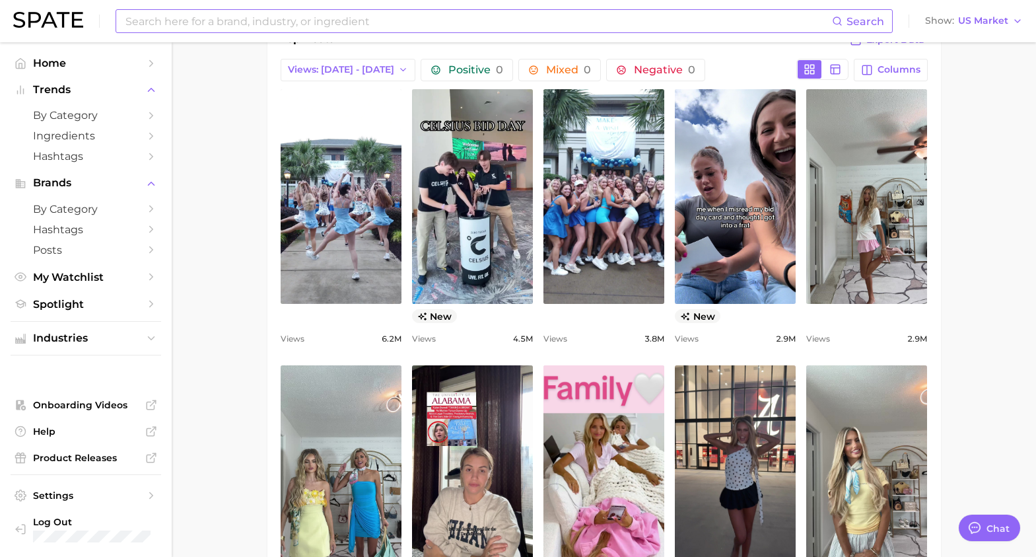
scroll to position [674, 0]
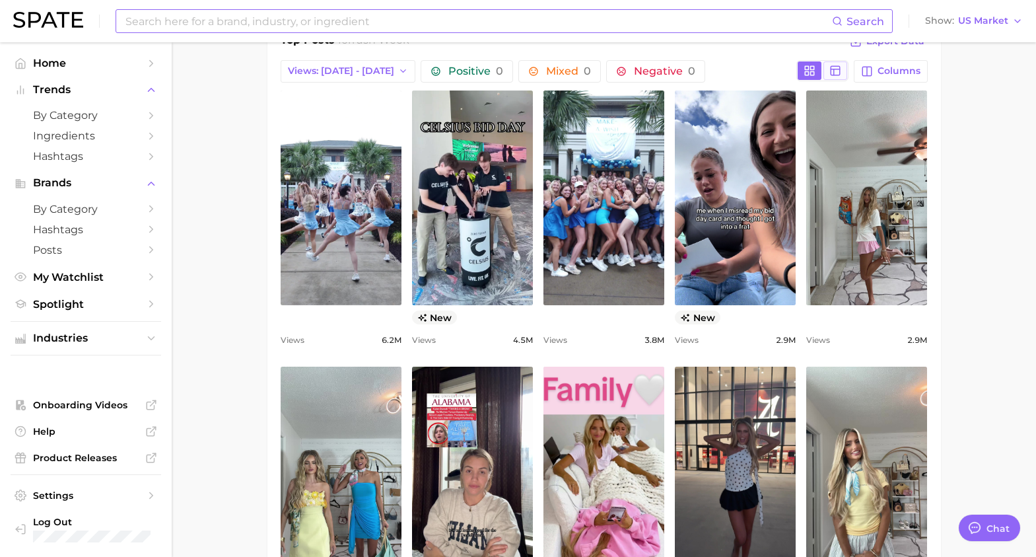
click at [841, 65] on icon at bounding box center [835, 71] width 12 height 12
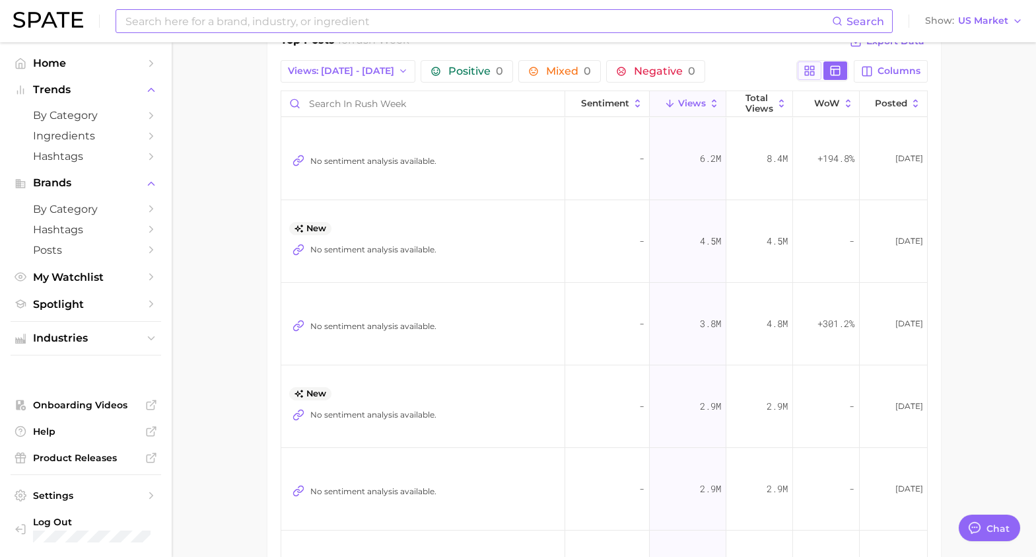
click at [803, 61] on button at bounding box center [810, 70] width 24 height 18
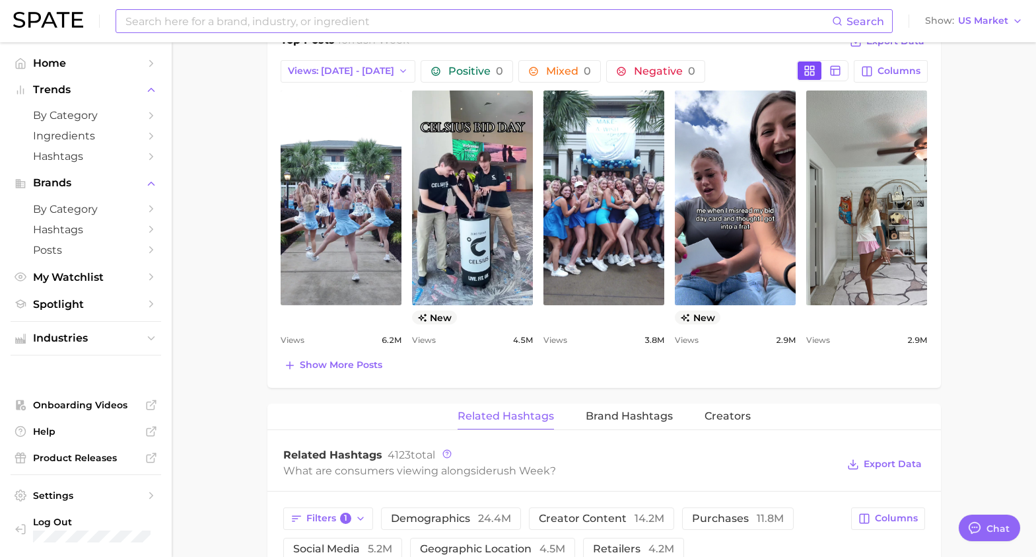
scroll to position [0, 0]
click at [845, 61] on button at bounding box center [835, 70] width 24 height 18
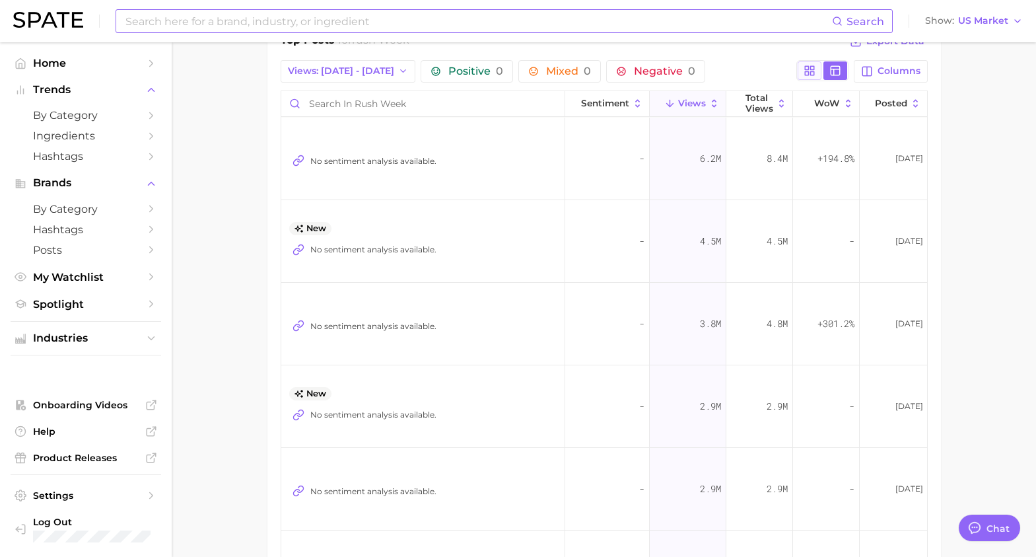
click at [813, 65] on icon at bounding box center [810, 71] width 12 height 12
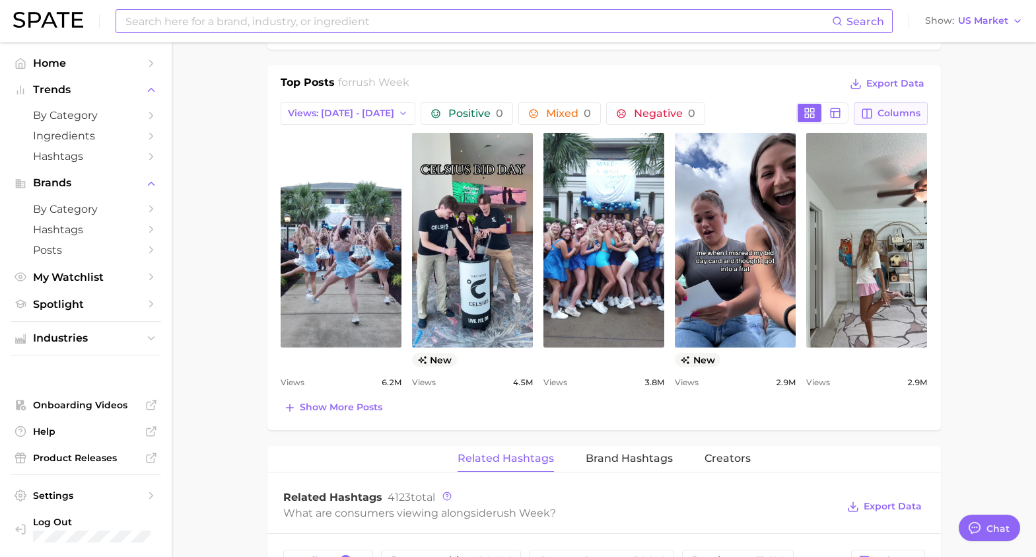
scroll to position [629, 0]
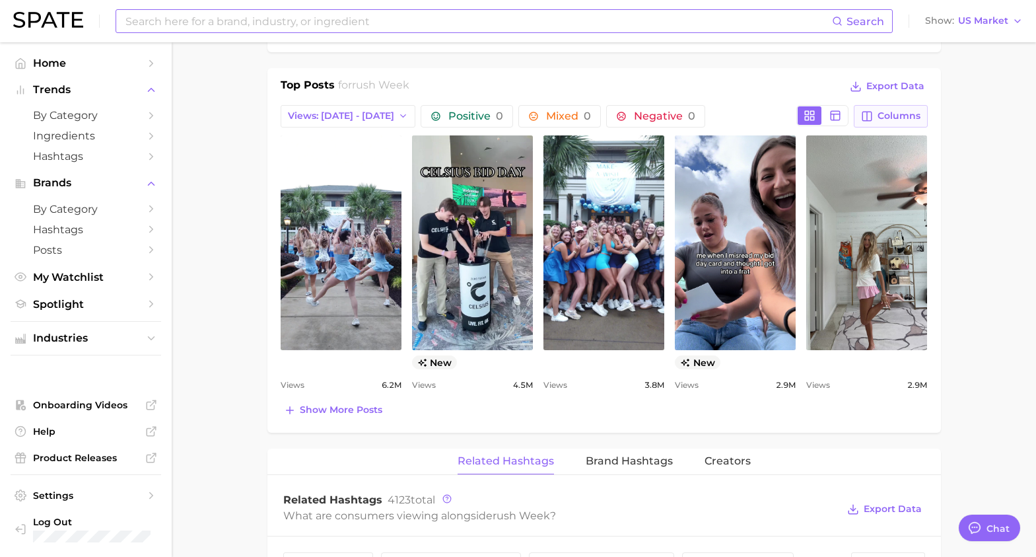
click at [876, 110] on span "Columns" at bounding box center [899, 115] width 43 height 11
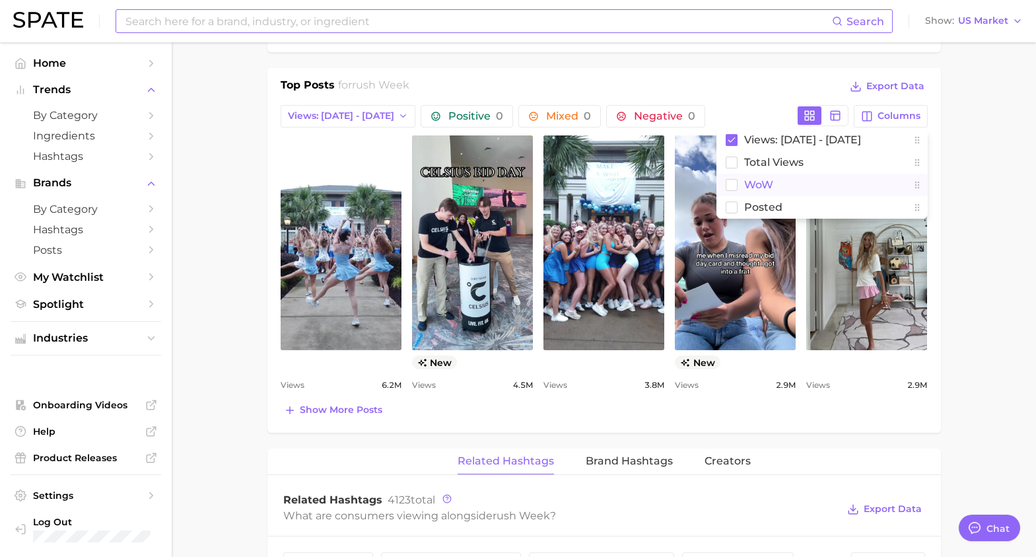
click at [728, 179] on rect at bounding box center [731, 184] width 11 height 11
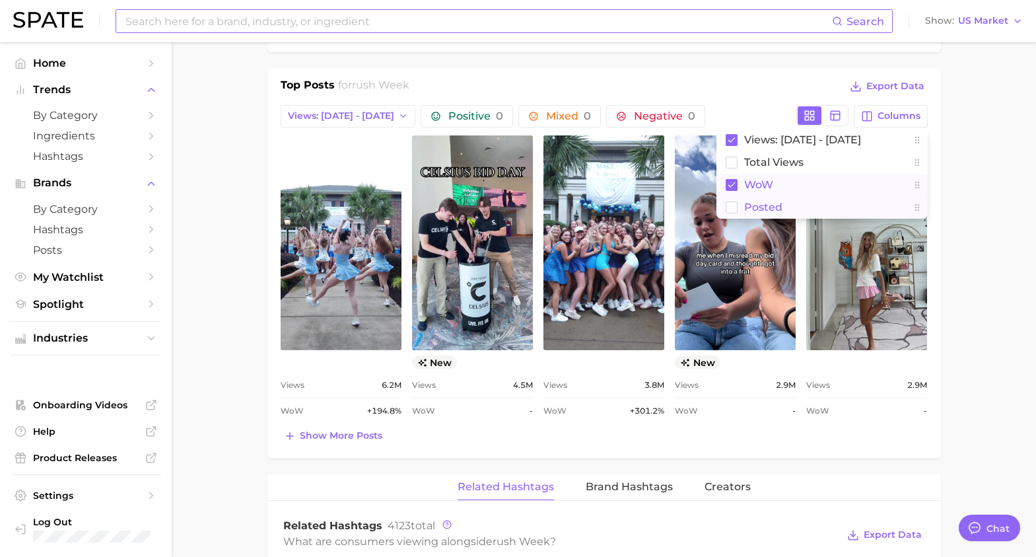
click at [788, 196] on button "Posted" at bounding box center [821, 207] width 211 height 22
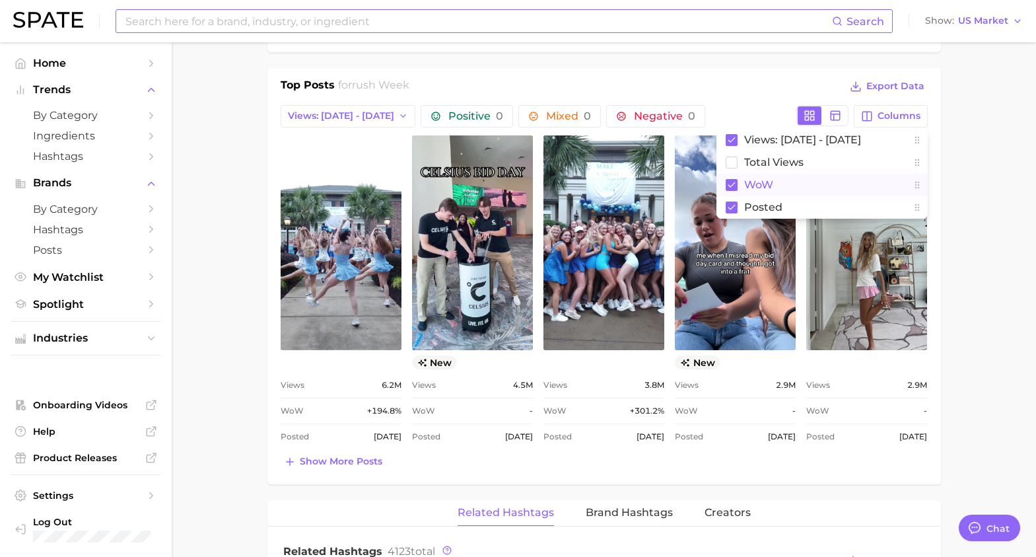
click at [876, 165] on main "1. special occasions 2. events 3. events 4. rush week Overview Google TikTok In…" at bounding box center [604, 361] width 864 height 1895
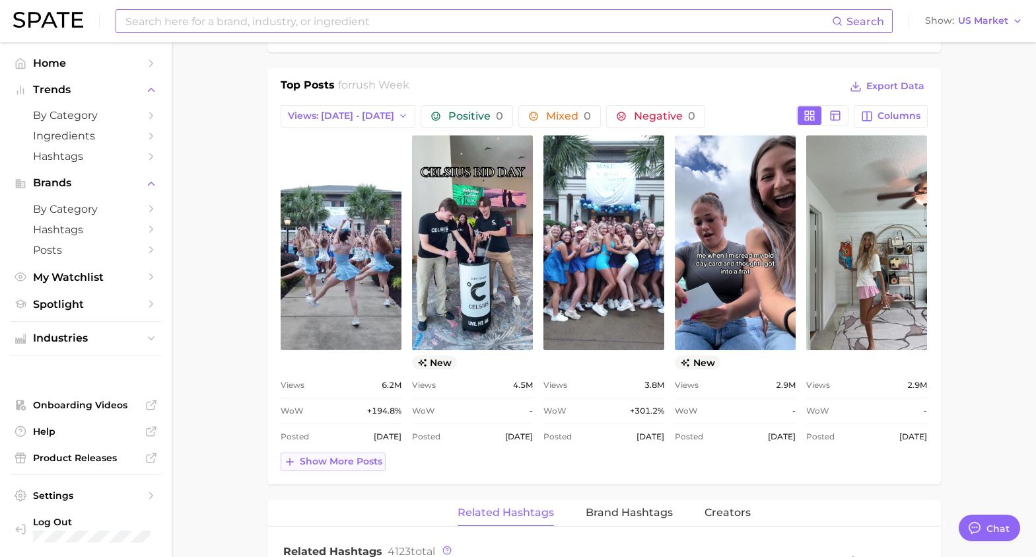
click at [358, 456] on span "Show more posts" at bounding box center [341, 461] width 83 height 11
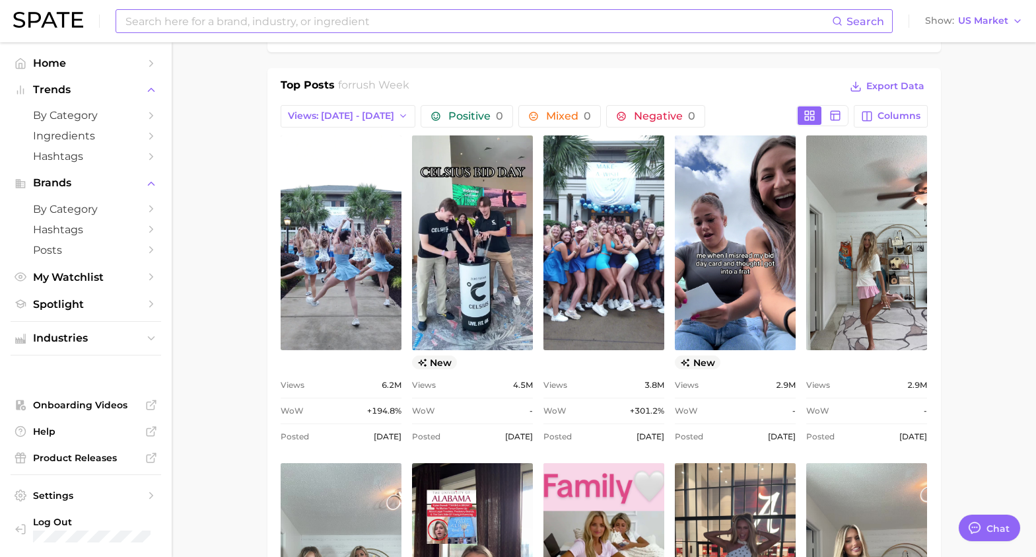
scroll to position [0, 0]
click at [876, 78] on button "Export Data" at bounding box center [887, 86] width 81 height 18
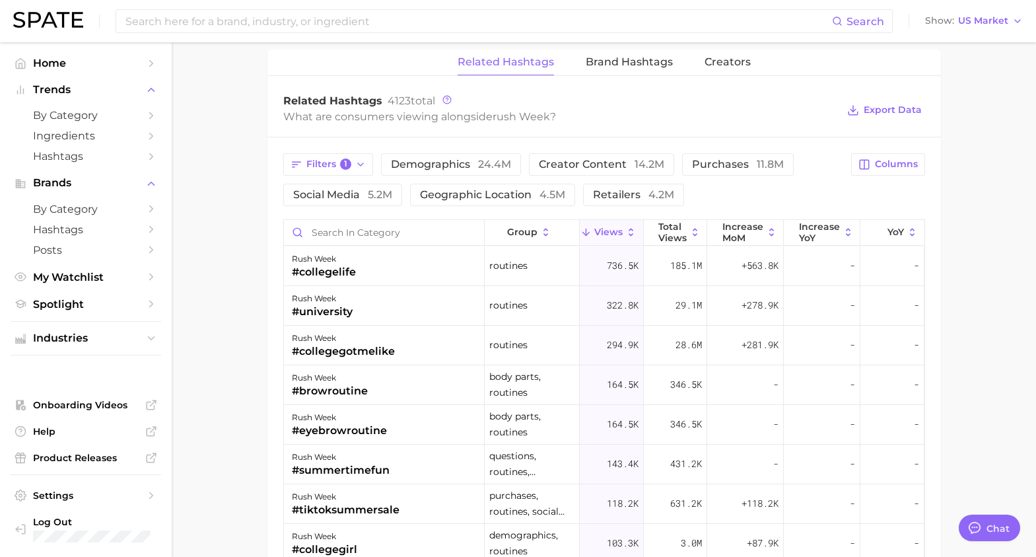
scroll to position [1395, 0]
click at [368, 152] on button "Filters 1" at bounding box center [328, 163] width 90 height 22
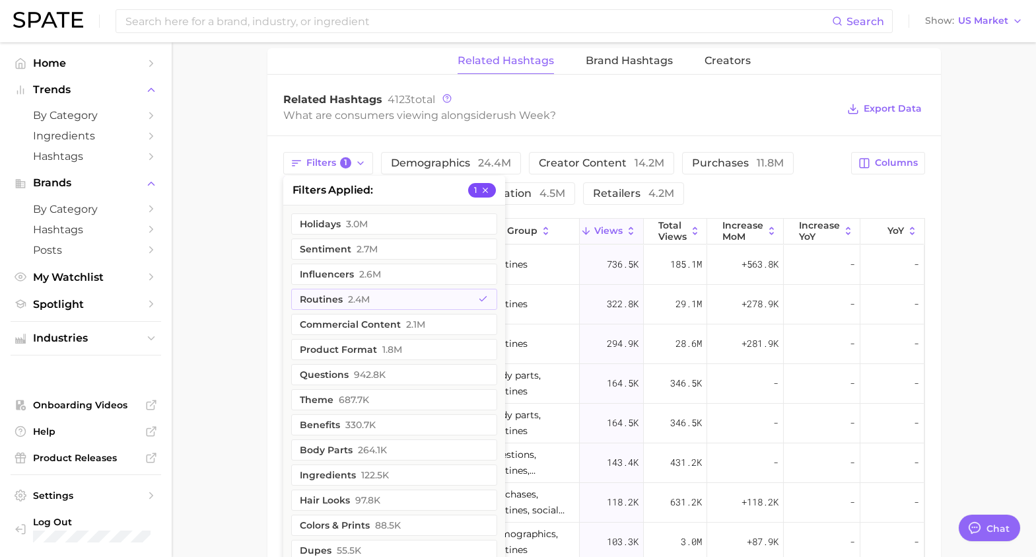
click at [492, 183] on button "1" at bounding box center [482, 190] width 28 height 15
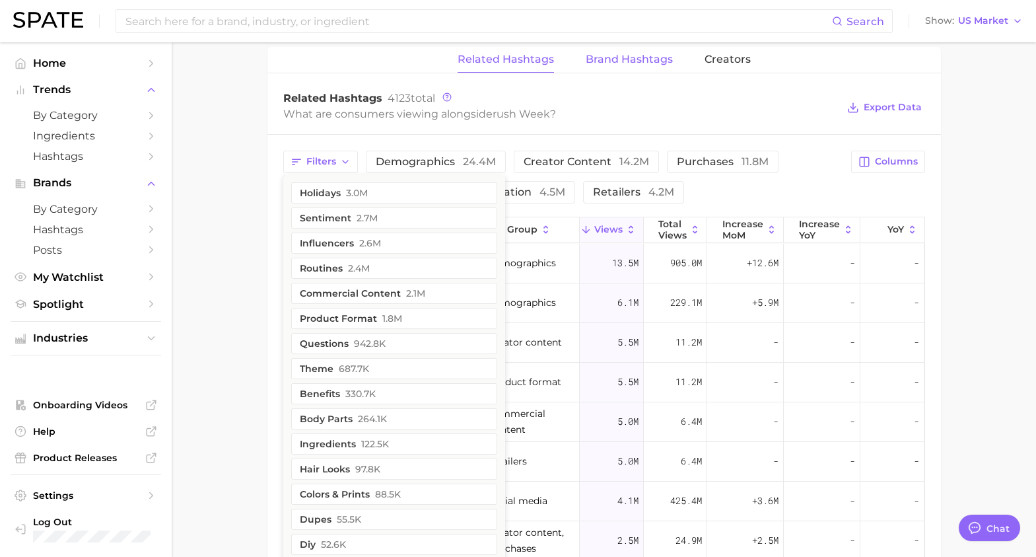
click at [625, 54] on button "Brand Hashtags" at bounding box center [629, 60] width 87 height 26
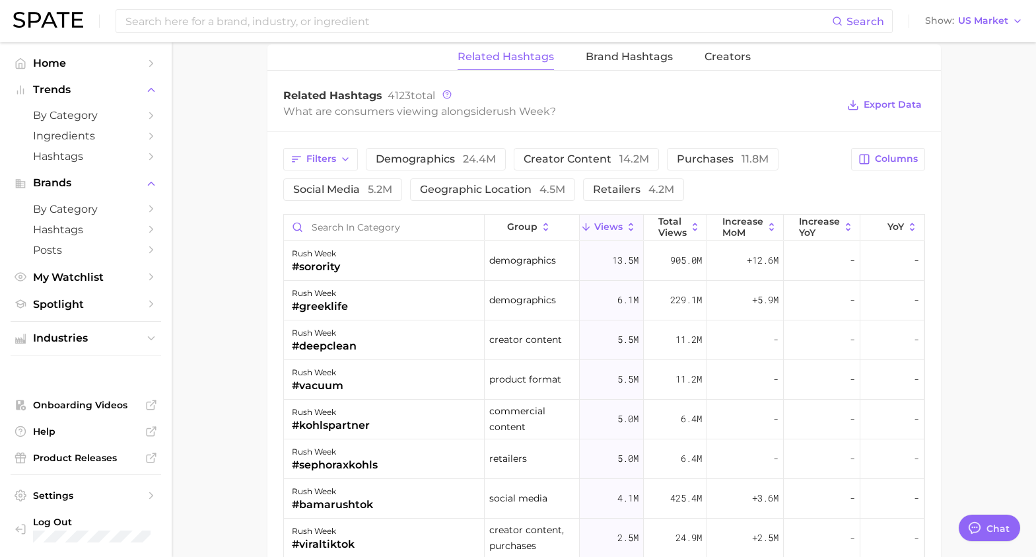
scroll to position [1415, 0]
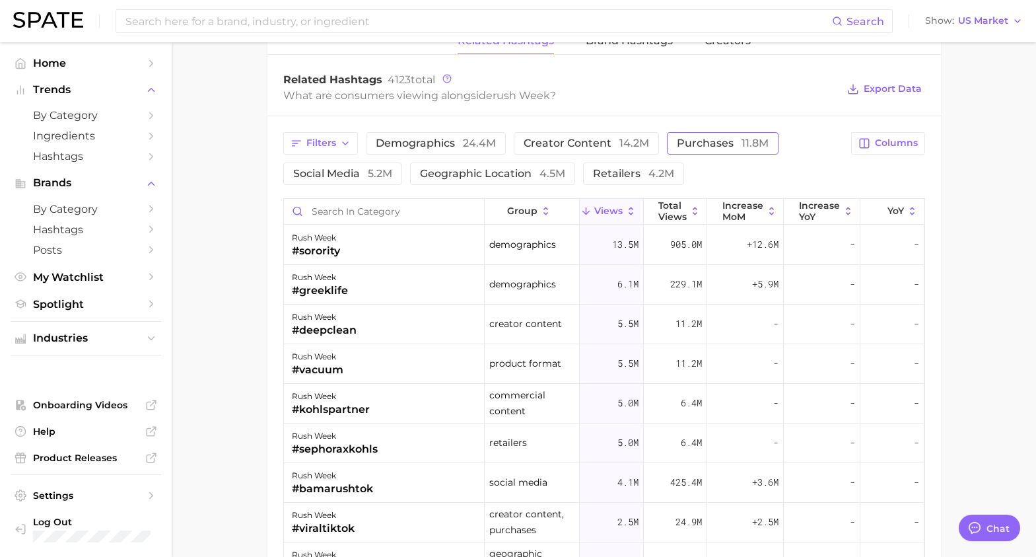
click at [715, 138] on span "purchases 11.8m" at bounding box center [723, 143] width 92 height 11
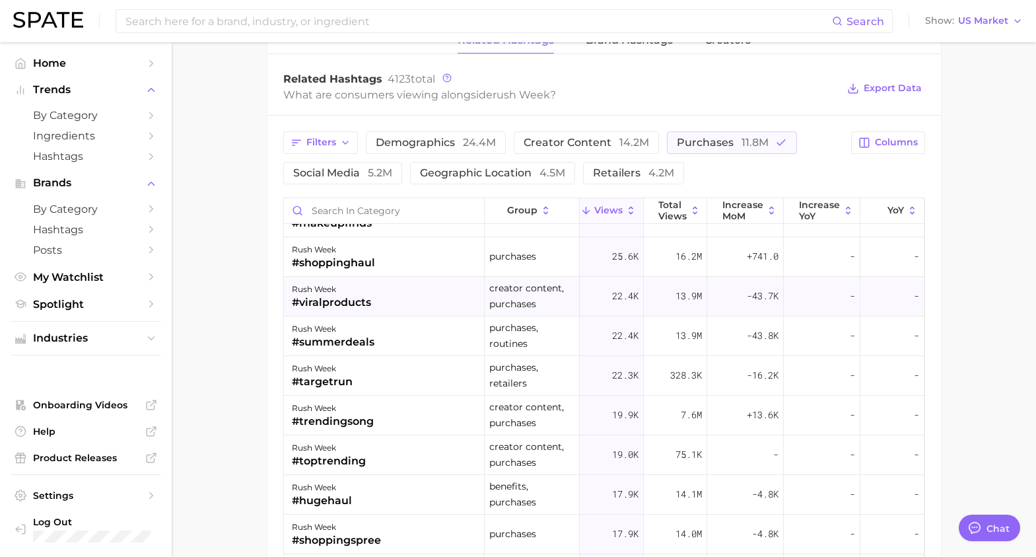
scroll to position [893, 0]
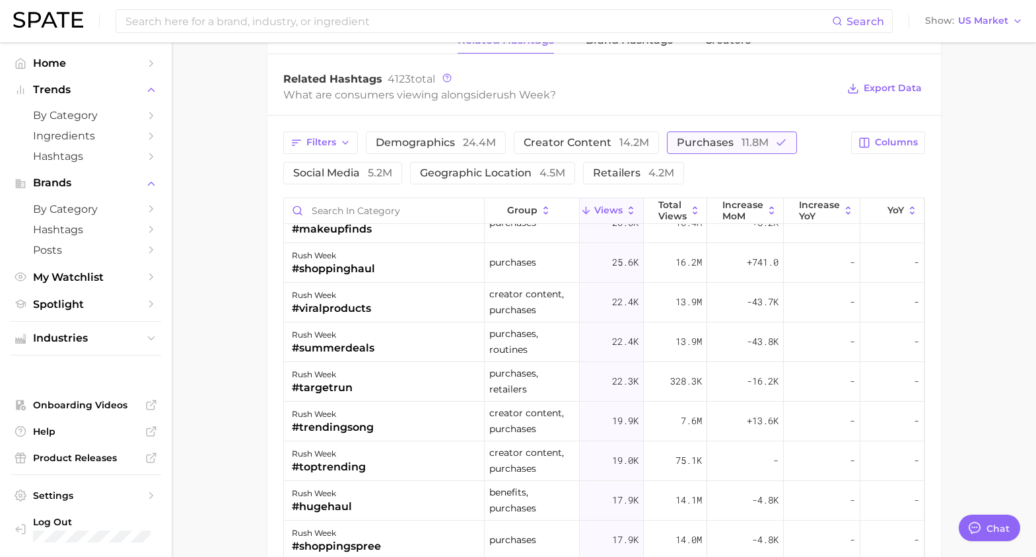
click at [684, 137] on span "purchases 11.8m" at bounding box center [723, 142] width 92 height 11
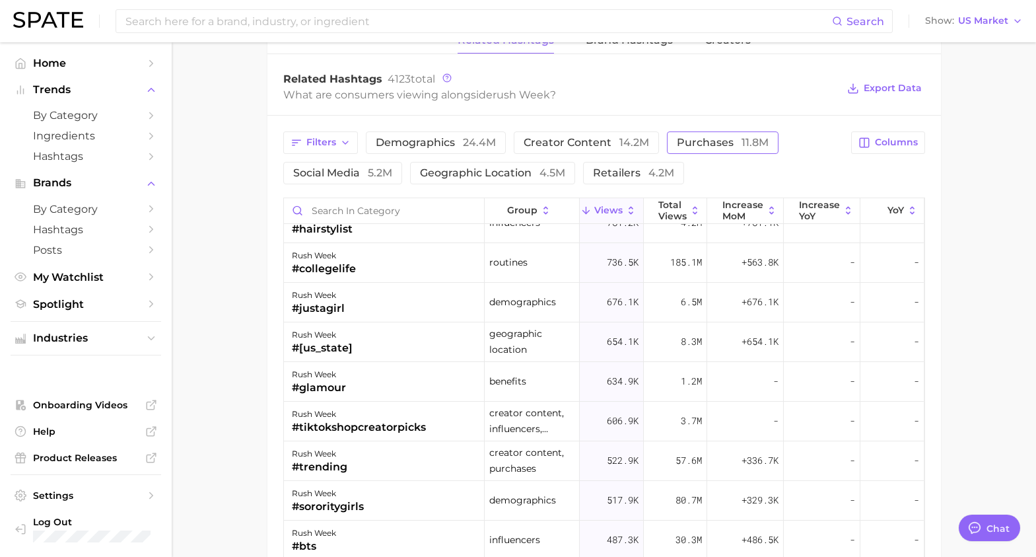
scroll to position [0, 0]
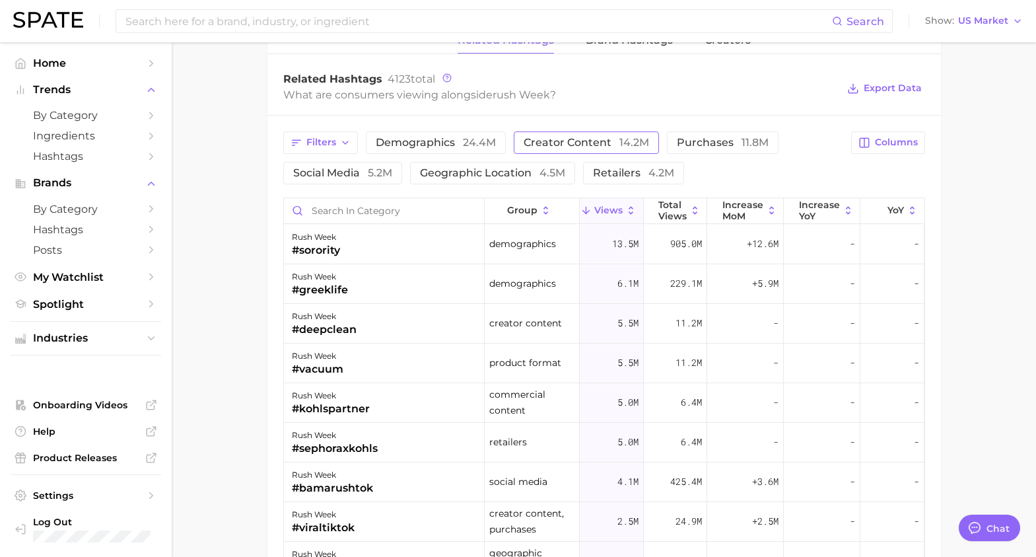
click at [619, 136] on span "14.2m" at bounding box center [634, 142] width 30 height 13
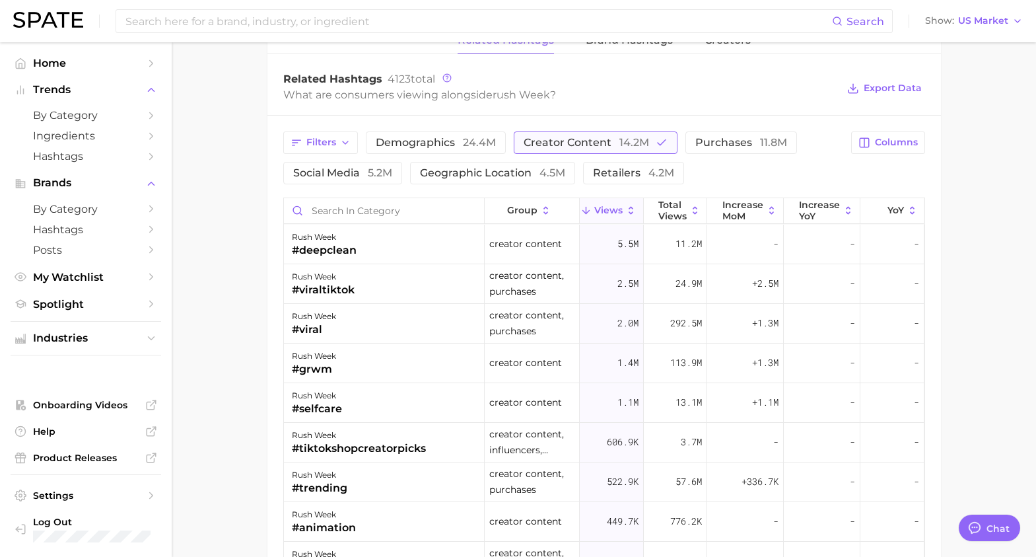
click at [619, 136] on span "14.2m" at bounding box center [634, 142] width 30 height 13
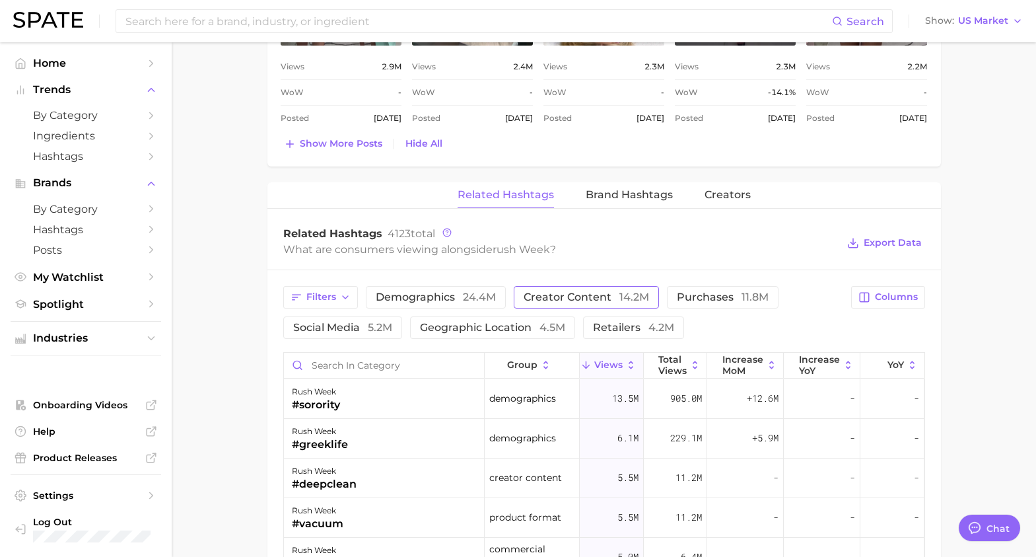
scroll to position [1256, 0]
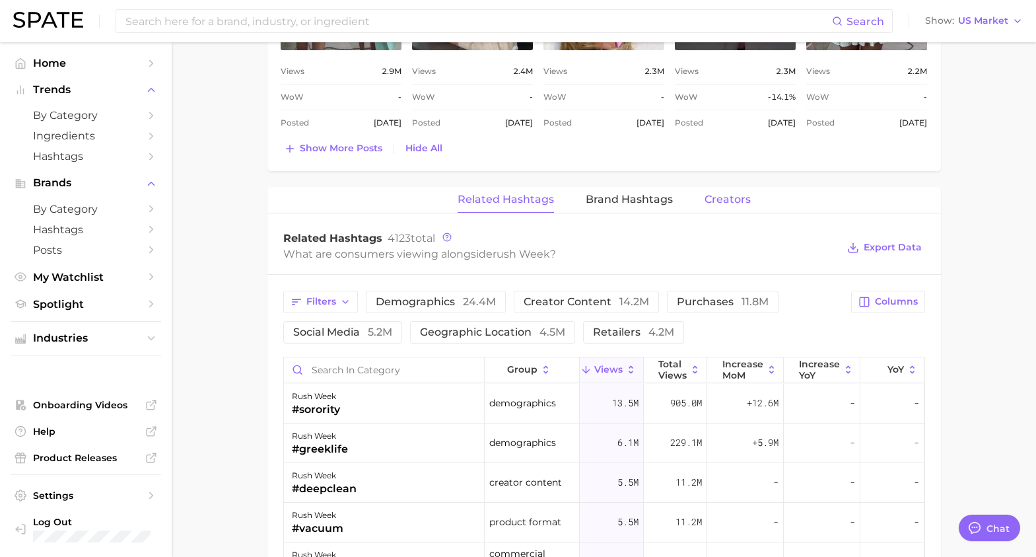
click at [720, 193] on span "Creators" at bounding box center [728, 199] width 46 height 12
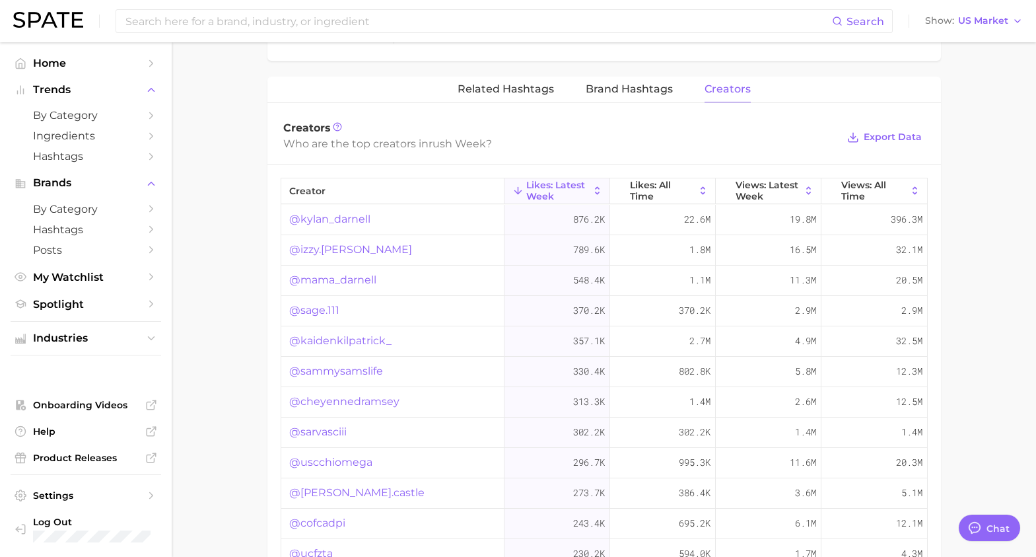
scroll to position [1372, 0]
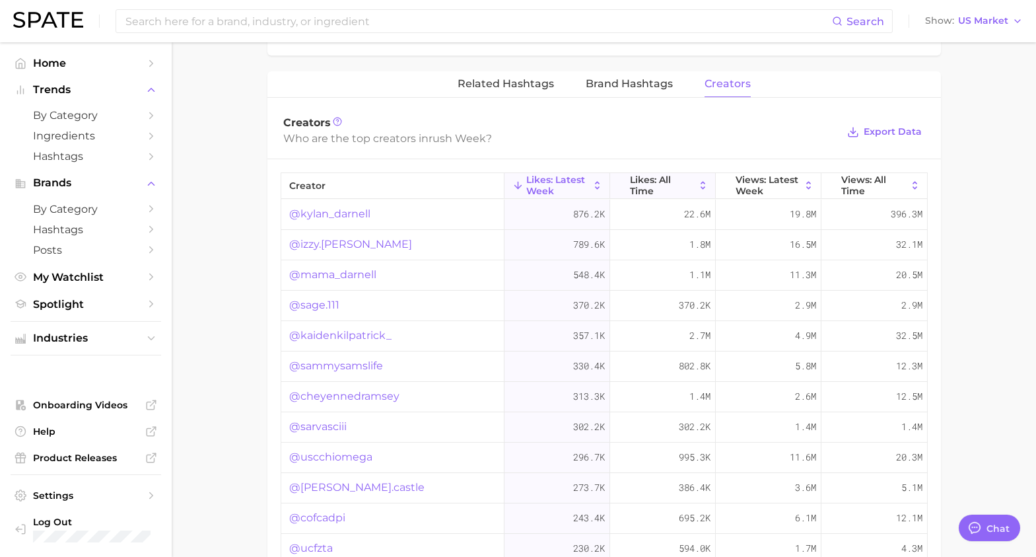
click at [659, 174] on span "Likes: All Time" at bounding box center [662, 184] width 65 height 21
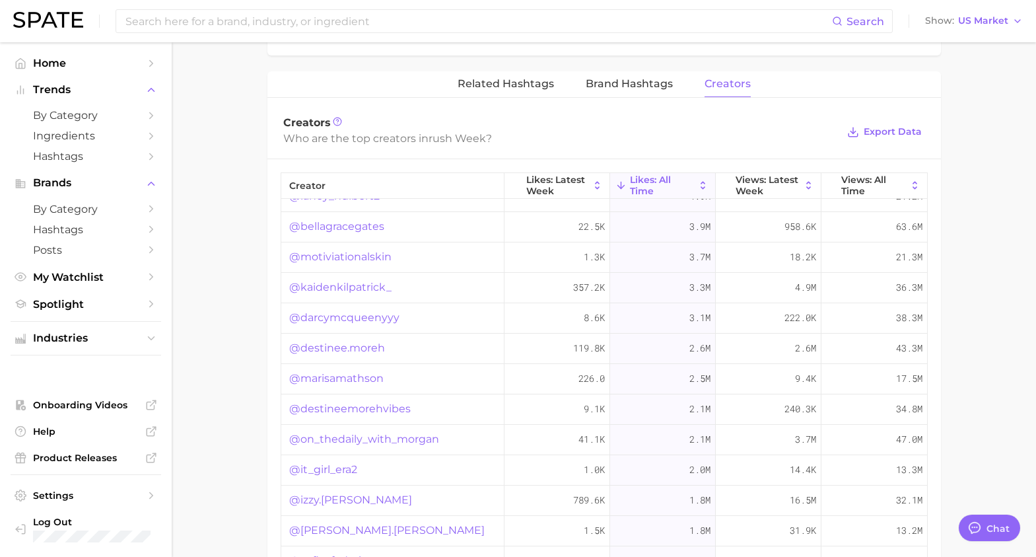
scroll to position [0, 0]
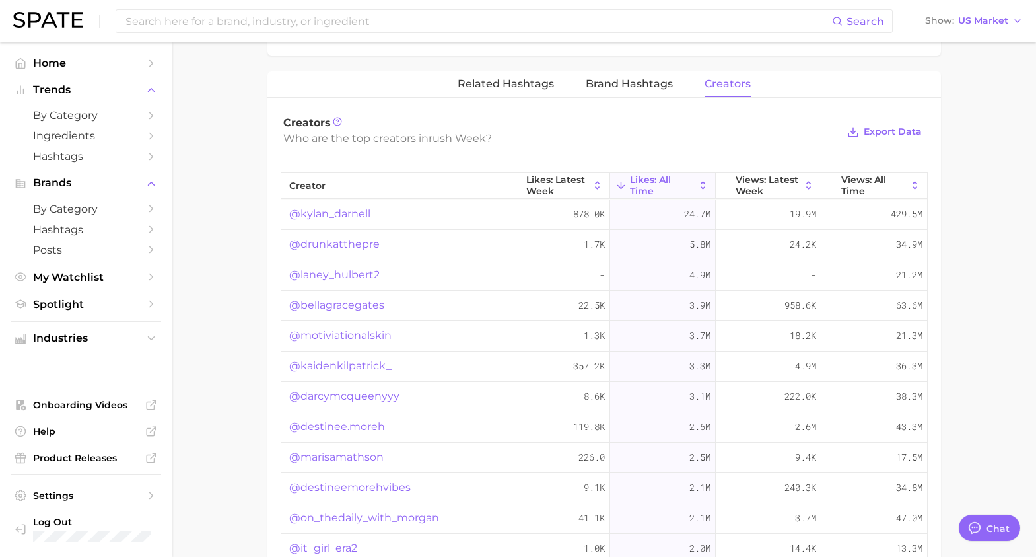
drag, startPoint x: 289, startPoint y: 170, endPoint x: 392, endPoint y: 171, distance: 102.4
click at [397, 173] on span "creator" at bounding box center [392, 186] width 223 height 26
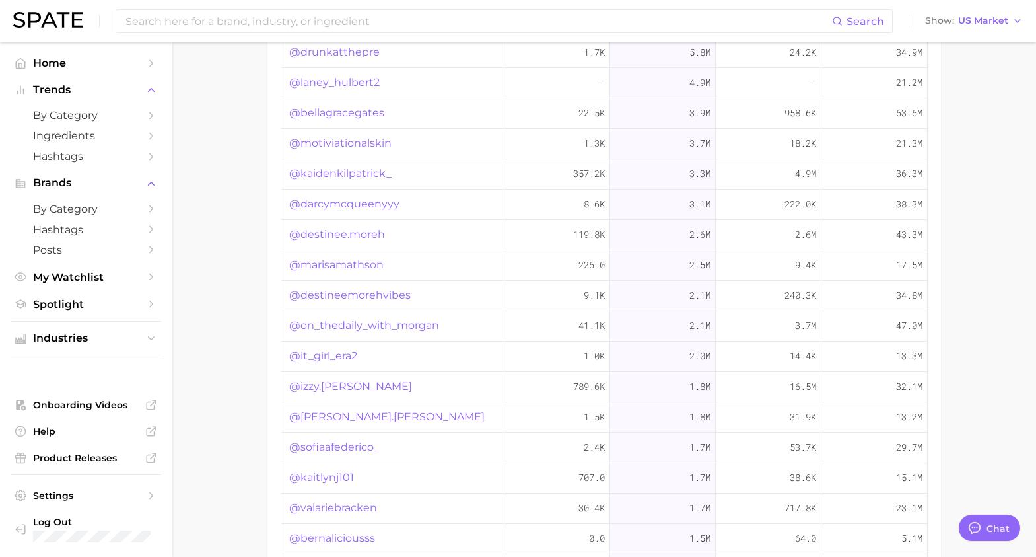
scroll to position [50, 0]
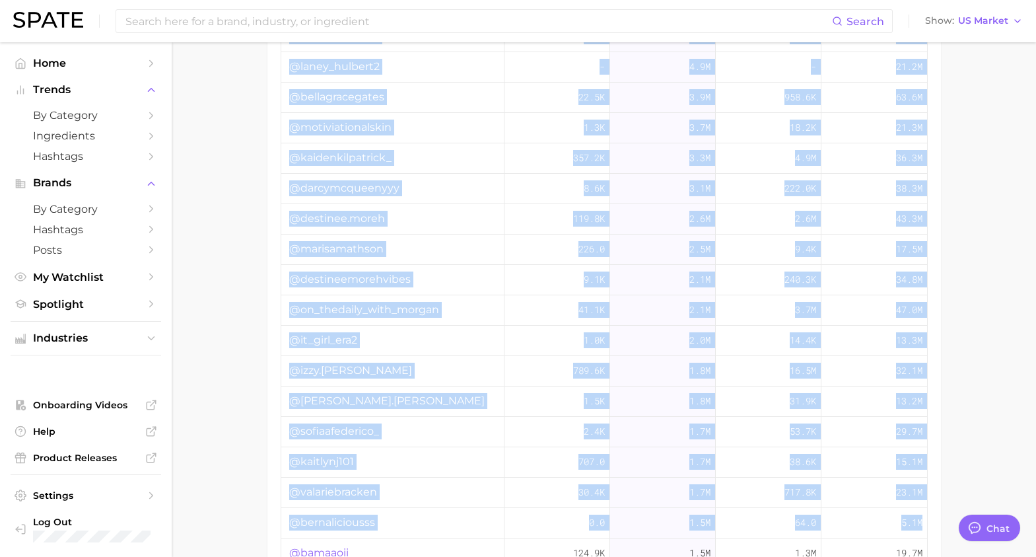
drag, startPoint x: 283, startPoint y: 149, endPoint x: 921, endPoint y: 509, distance: 732.2
click at [876, 509] on div "creator Likes: Latest Week Likes: All Time Views: Latest Week Views: All Time @…" at bounding box center [604, 292] width 674 height 583
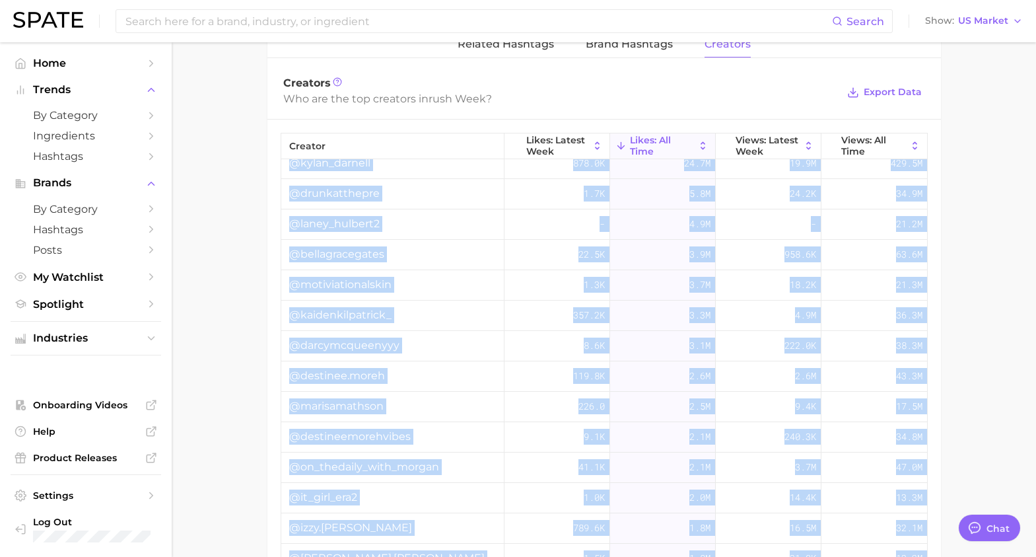
scroll to position [0, 0]
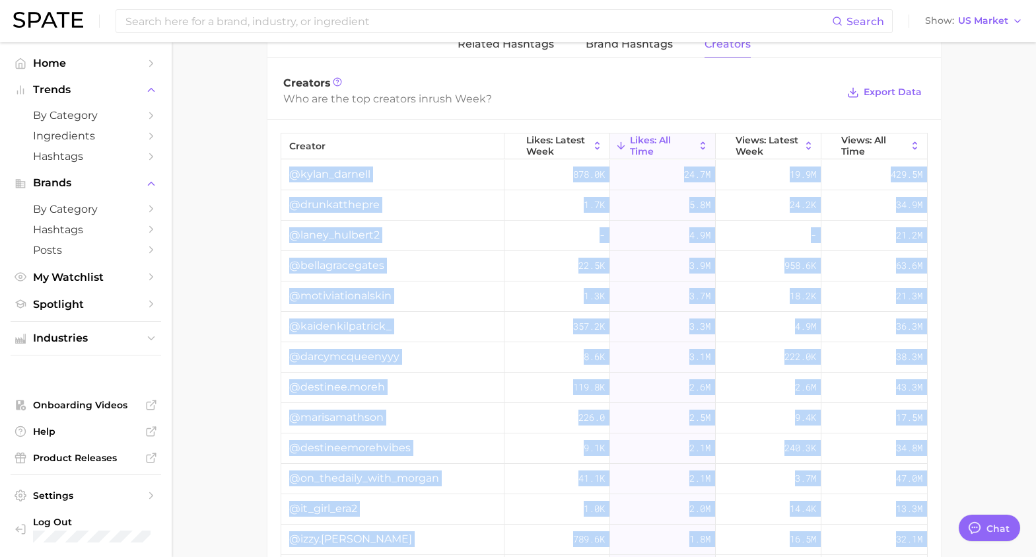
copy div "@kylan_darnell 878.0k 24.7m 19.9m 429.5m @drunkatthepre 1.7k 5.8m 24.2k 34.9m @…"
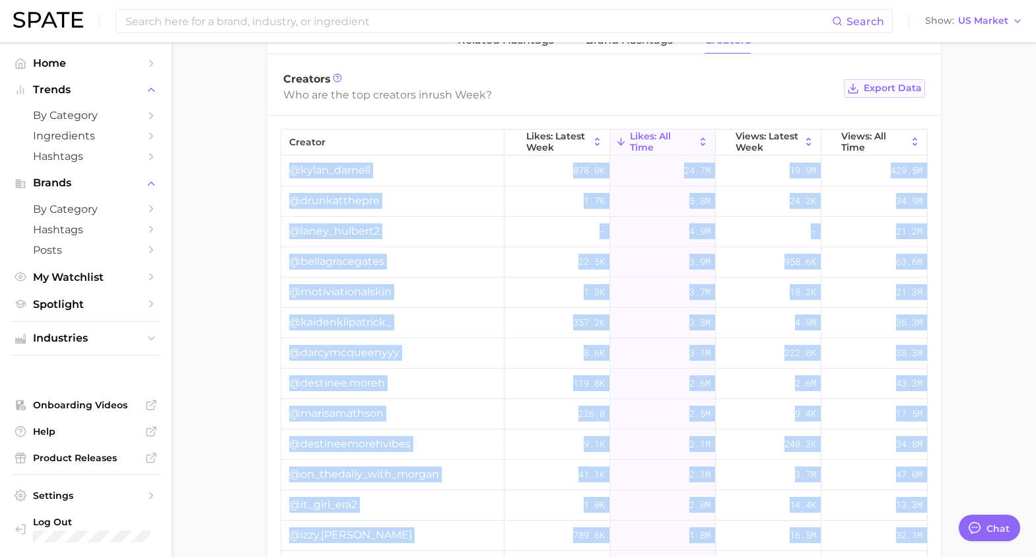
click at [876, 83] on span "Export Data" at bounding box center [893, 88] width 58 height 11
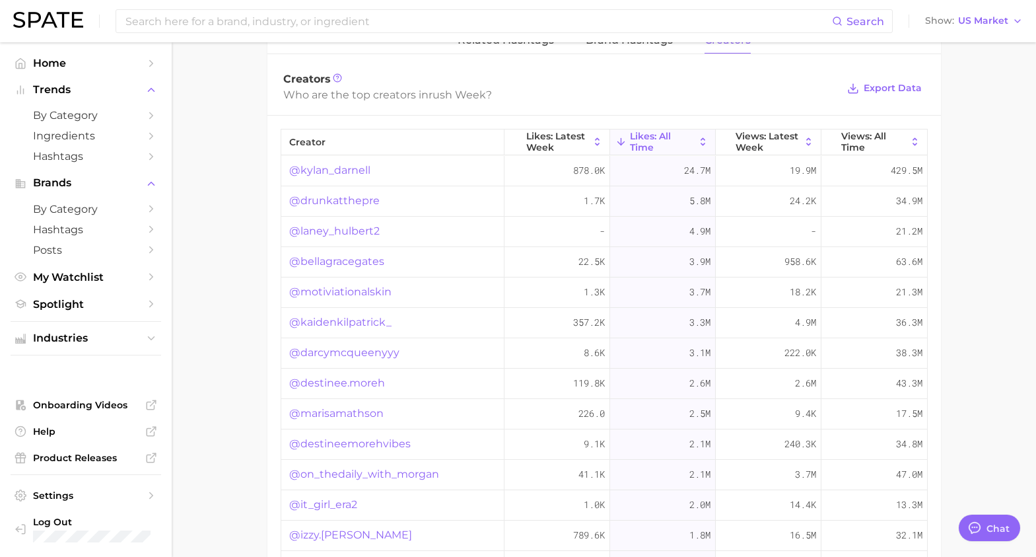
click at [330, 345] on link "@darcymcqueenyyy" at bounding box center [344, 353] width 110 height 16
click at [342, 345] on link "@darcymcqueenyyy" at bounding box center [344, 353] width 110 height 16
click at [348, 375] on link "@destinee.moreh" at bounding box center [337, 383] width 96 height 16
click at [353, 405] on link "@marisamathson" at bounding box center [336, 413] width 94 height 16
